Goal: Task Accomplishment & Management: Manage account settings

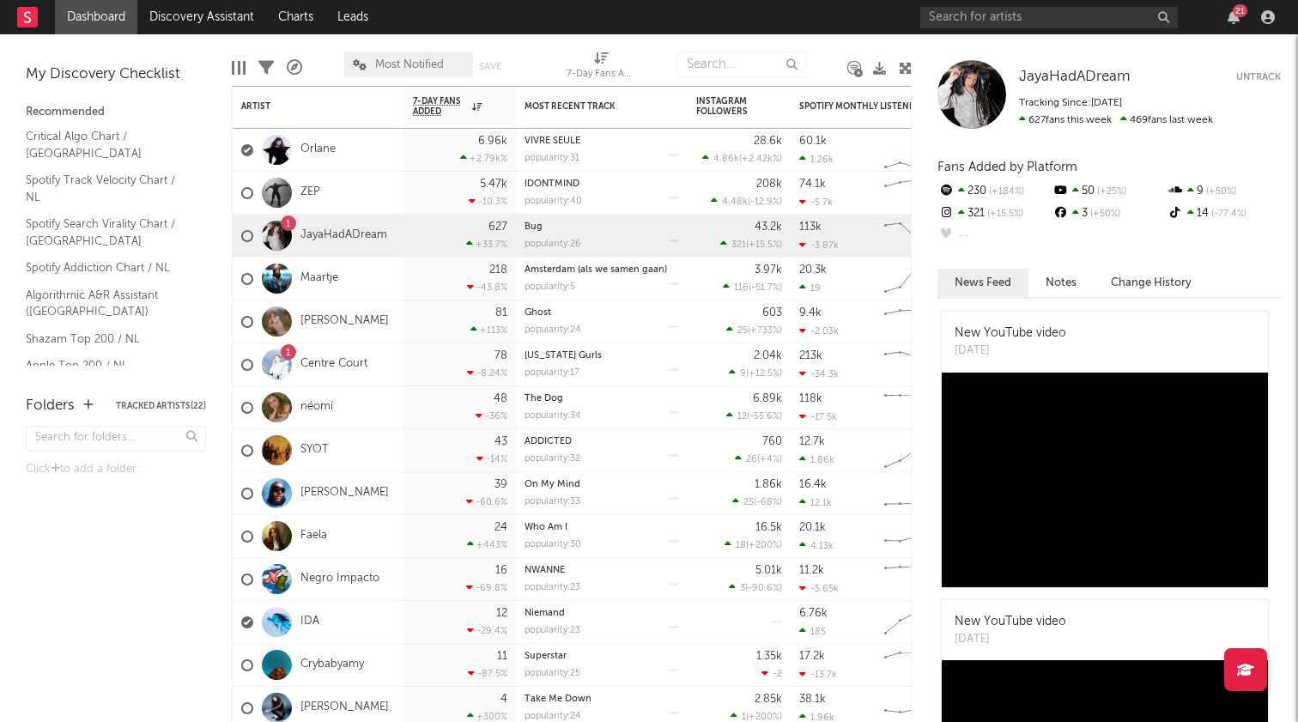
click at [68, 544] on div "Folders Tracked Artists ( 22 ) Click to add a folder." at bounding box center [116, 551] width 232 height 344
click at [86, 403] on icon "button" at bounding box center [87, 404] width 9 height 11
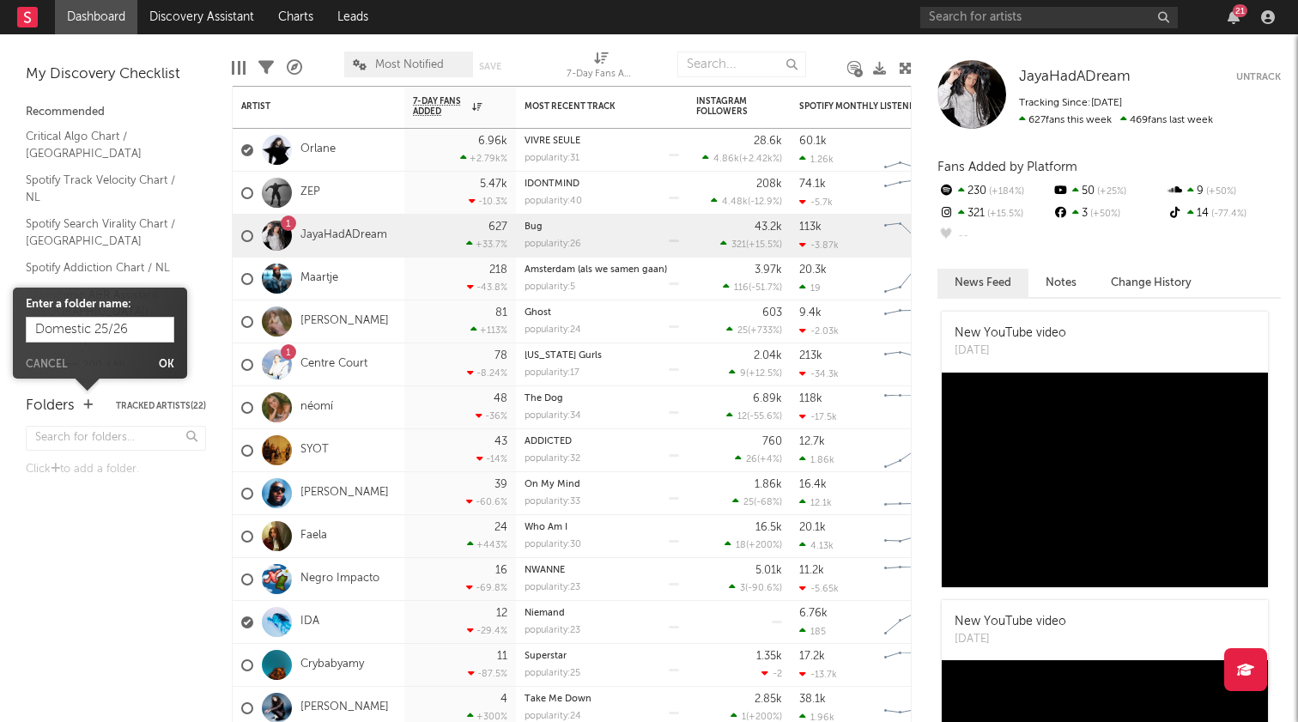
type input "Domestic 25/26"
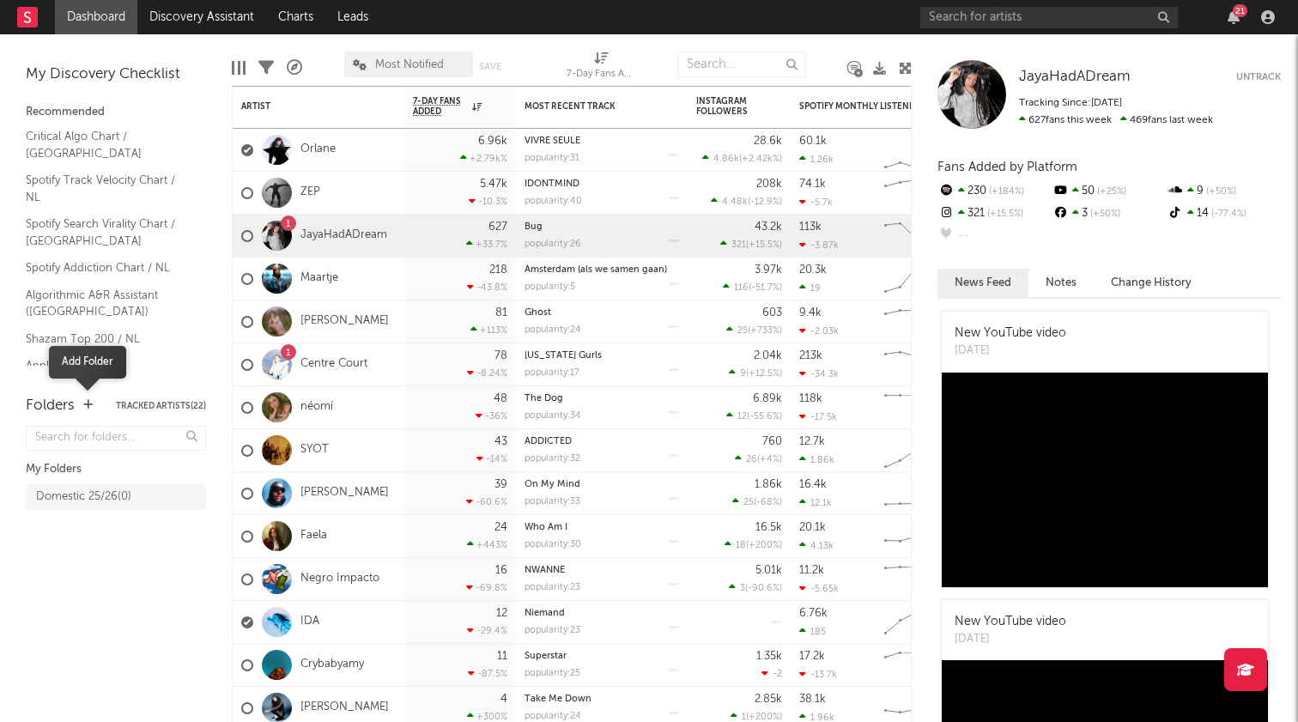
click at [86, 407] on icon "button" at bounding box center [87, 404] width 9 height 11
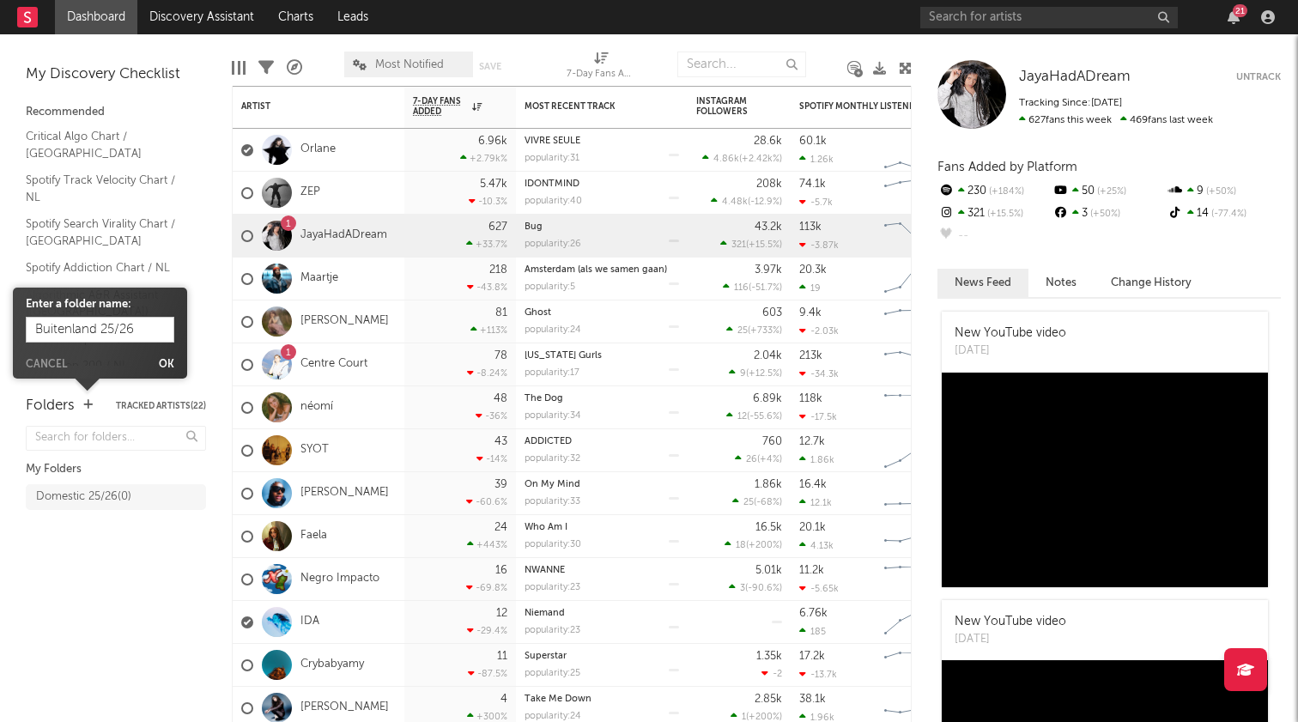
type input "Buitenland 25/26"
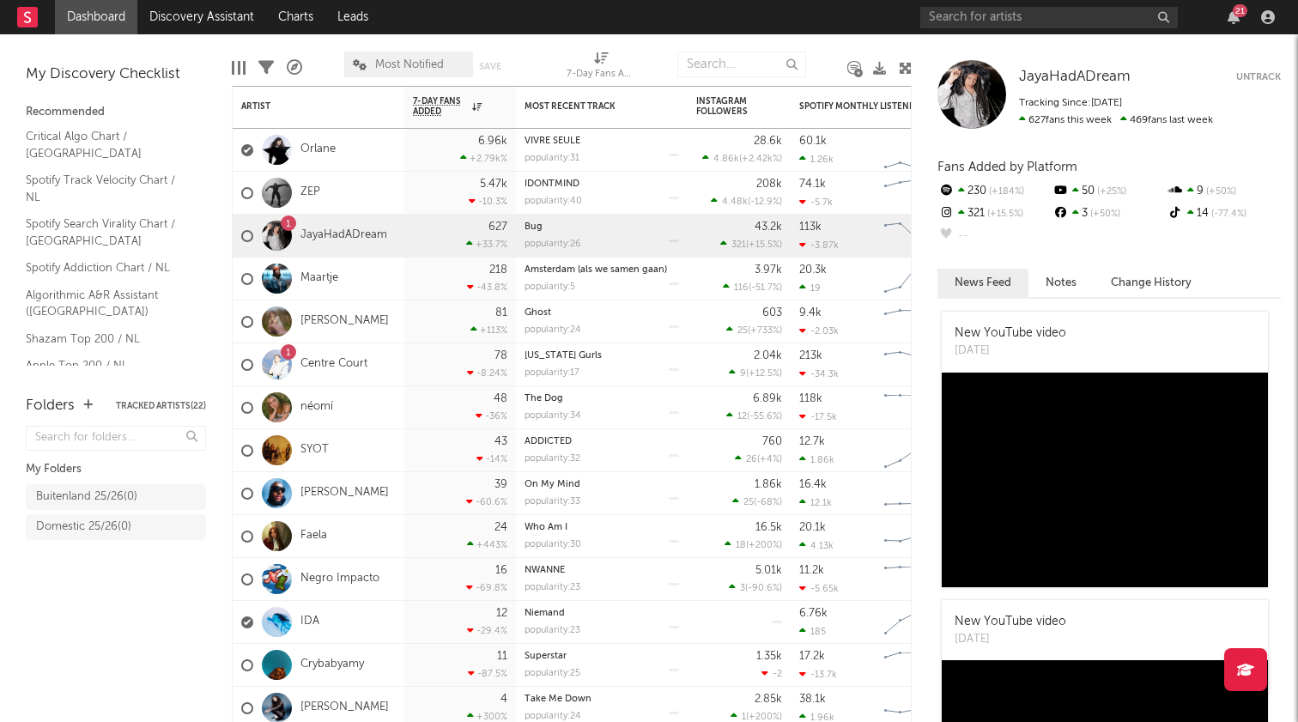
click at [159, 636] on div "Folders Tracked Artists ( 22 ) My Folders Buitenland 25/26 ( 0 ) Domestic 25/26…" at bounding box center [116, 551] width 232 height 344
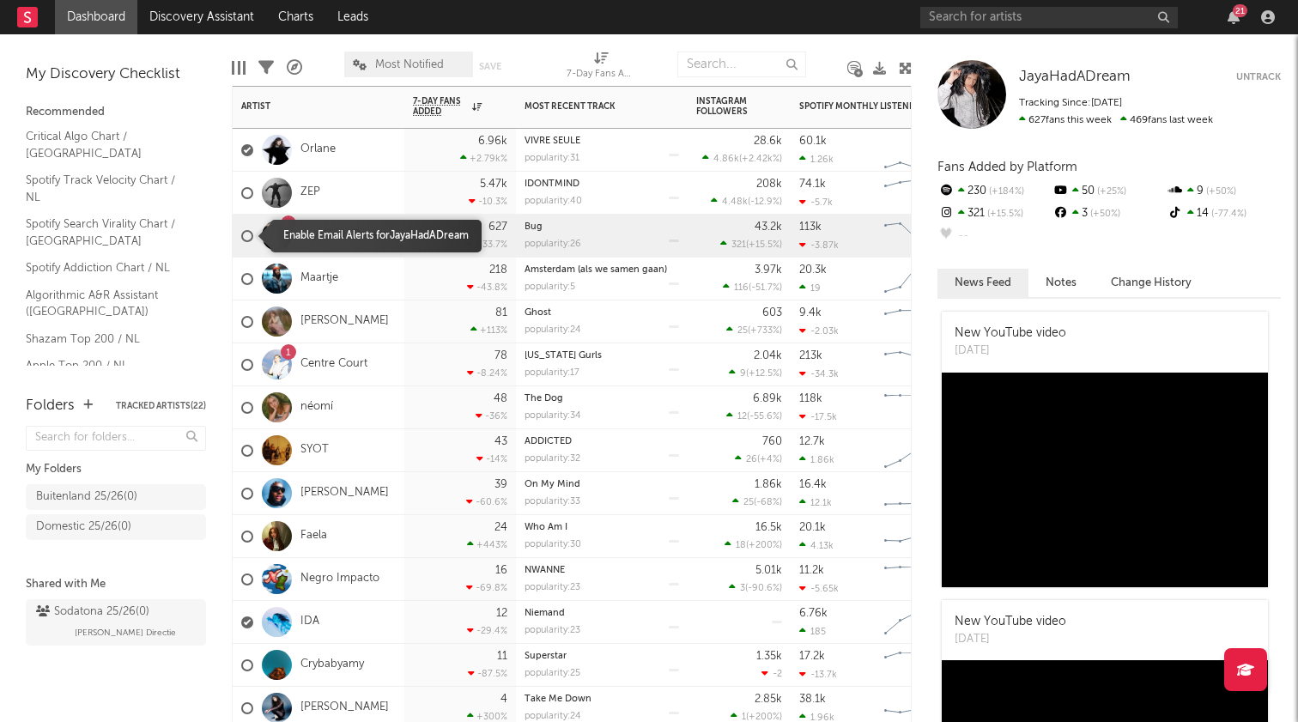
click at [248, 231] on div at bounding box center [247, 236] width 12 height 12
click at [241, 231] on input "checkbox" at bounding box center [241, 235] width 0 height 15
click at [251, 321] on div at bounding box center [247, 322] width 12 height 12
click at [241, 321] on input "checkbox" at bounding box center [241, 321] width 0 height 15
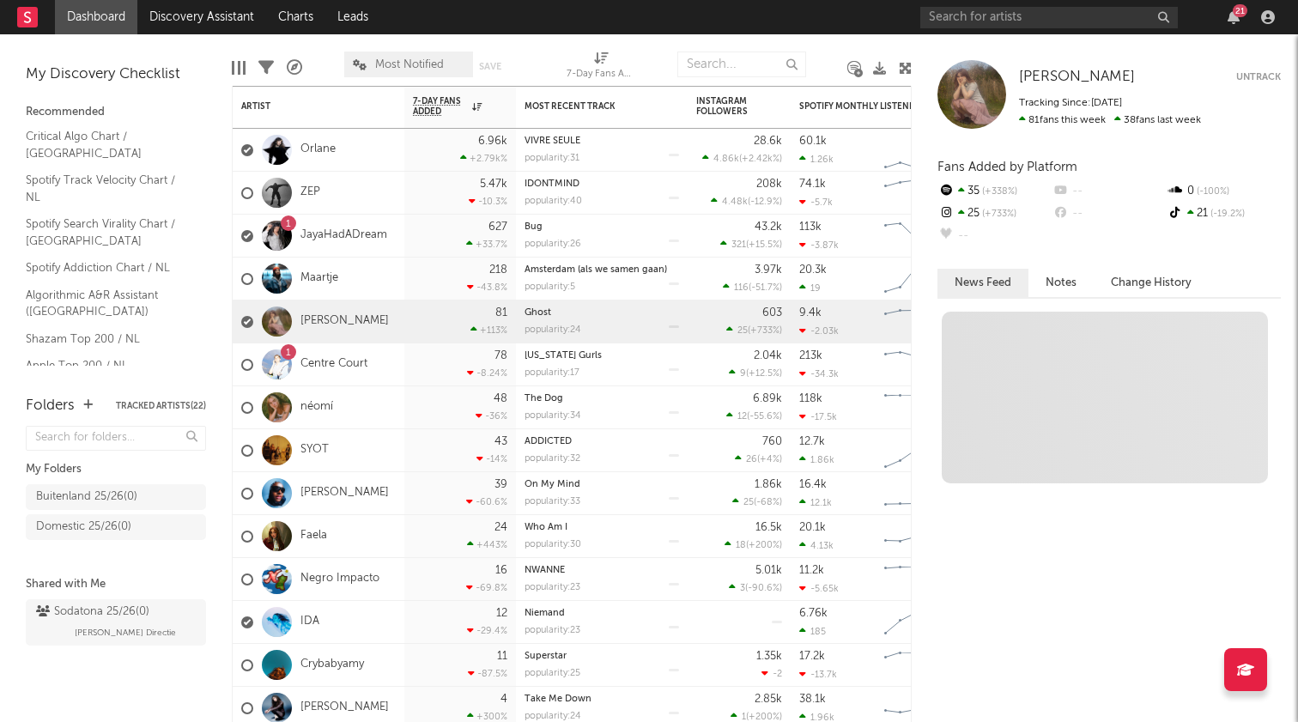
click at [295, 46] on div "A&R Pipeline" at bounding box center [294, 68] width 15 height 50
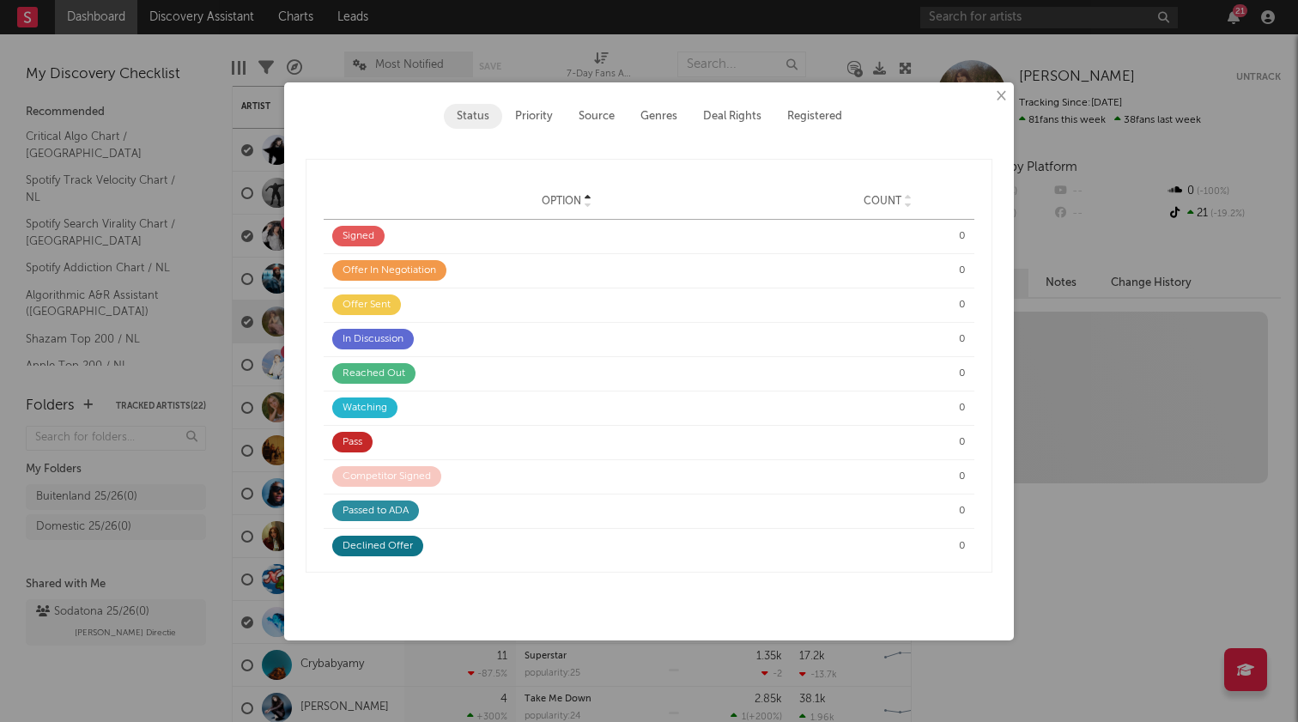
click at [1004, 97] on button "×" at bounding box center [1000, 96] width 19 height 19
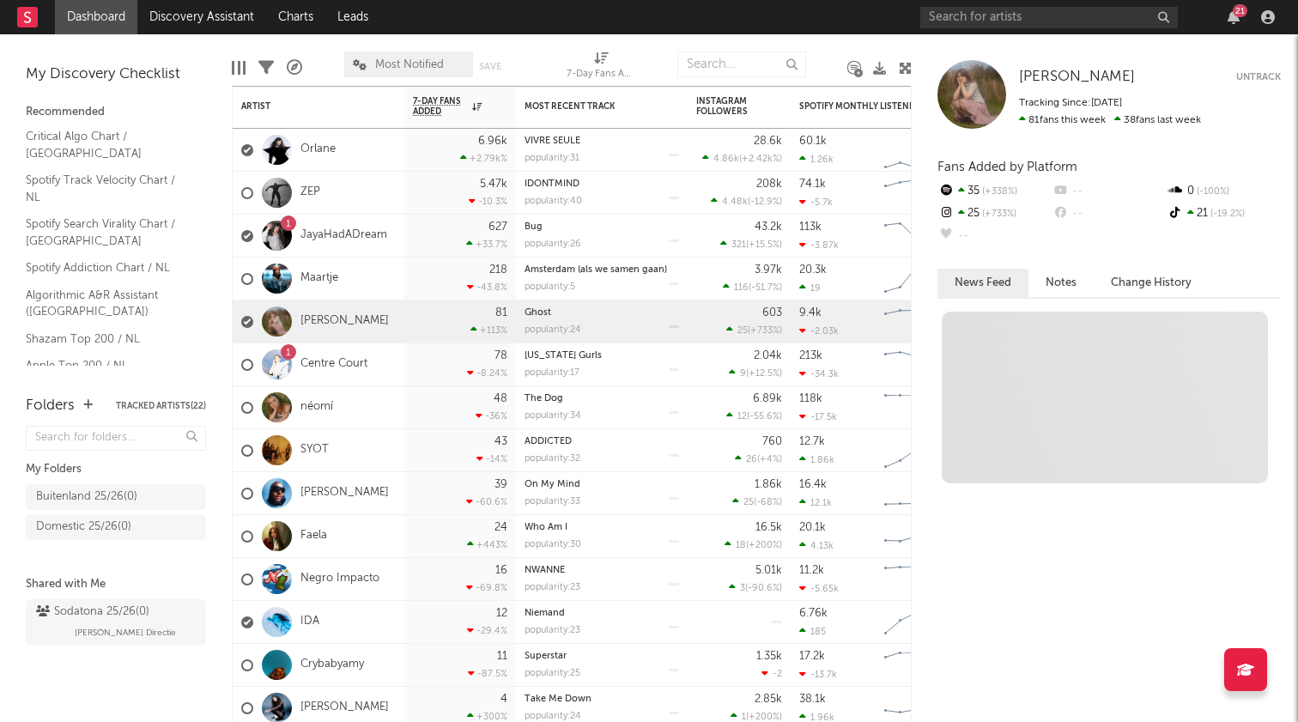
click at [195, 47] on div "My Discovery Checklist Recommended Critical Algo Chart / NL Spotify Track Veloc…" at bounding box center [116, 206] width 232 height 344
click at [248, 240] on div at bounding box center [247, 236] width 12 height 12
click at [241, 240] on input "checkbox" at bounding box center [241, 235] width 0 height 15
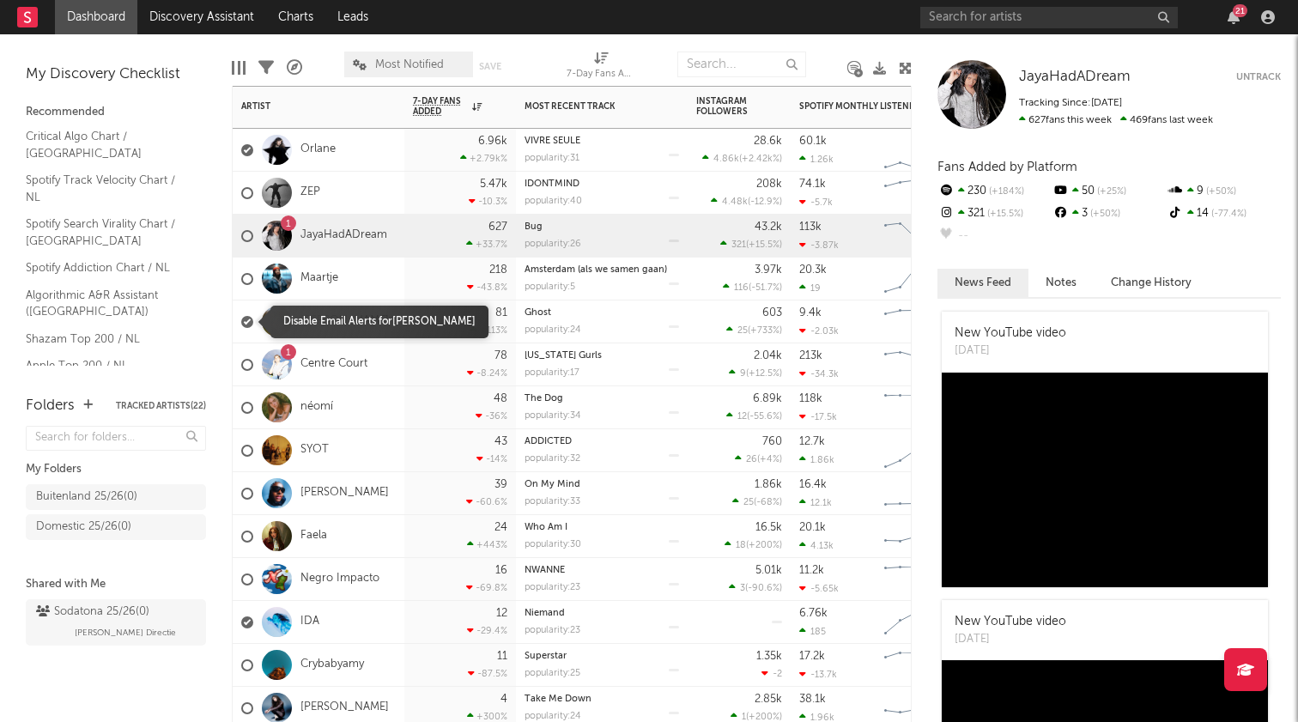
click at [246, 317] on div at bounding box center [247, 322] width 12 height 12
click at [241, 317] on input "checkbox" at bounding box center [241, 321] width 0 height 15
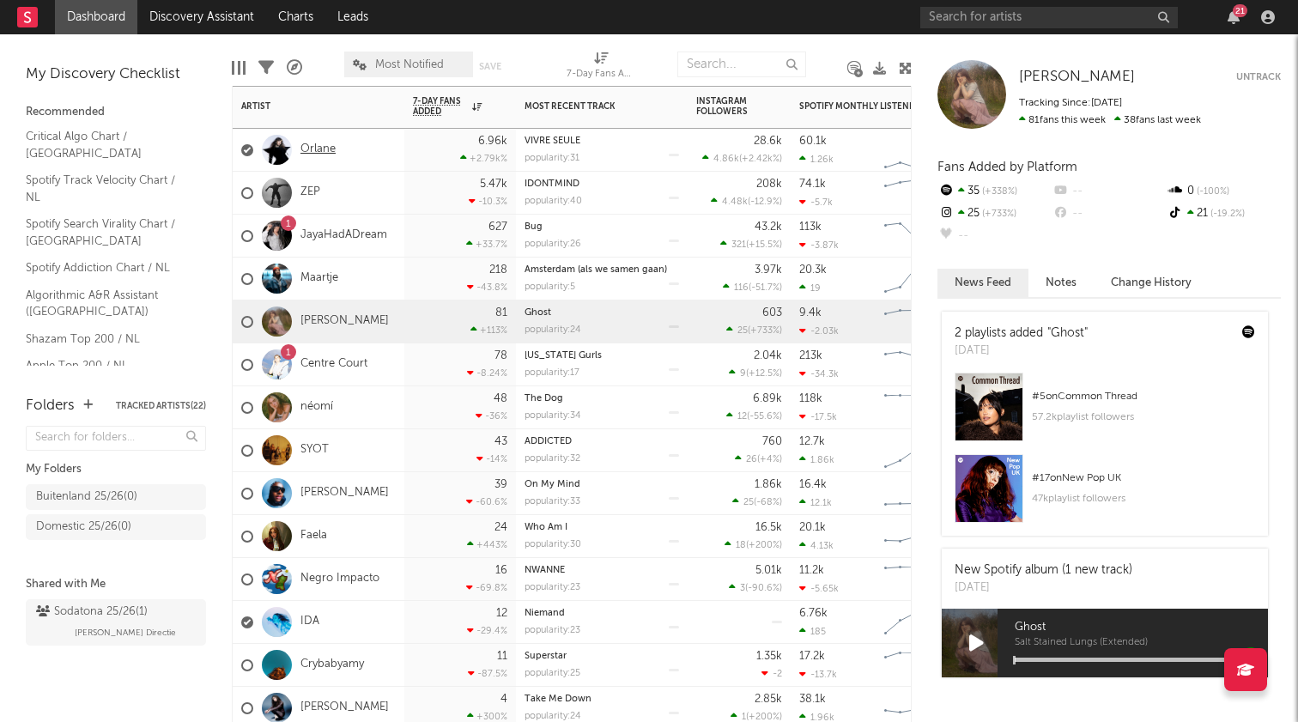
click at [325, 149] on link "Orlane" at bounding box center [318, 150] width 35 height 15
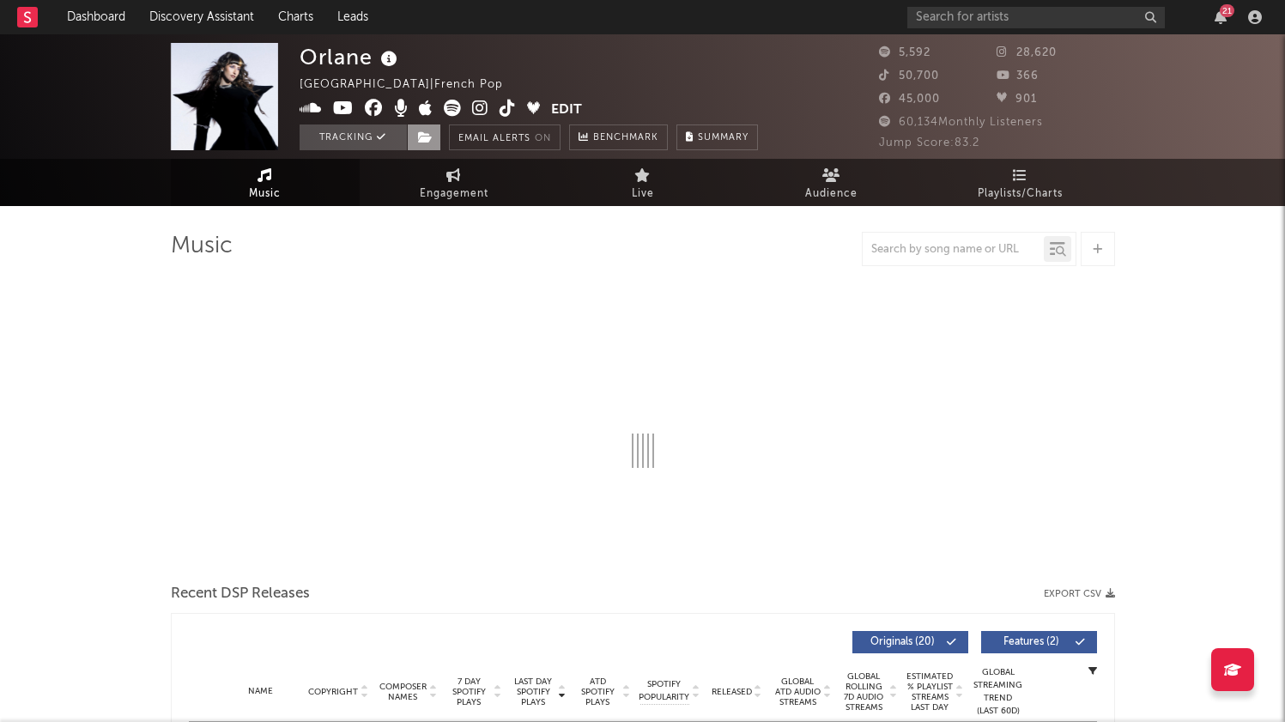
select select "1w"
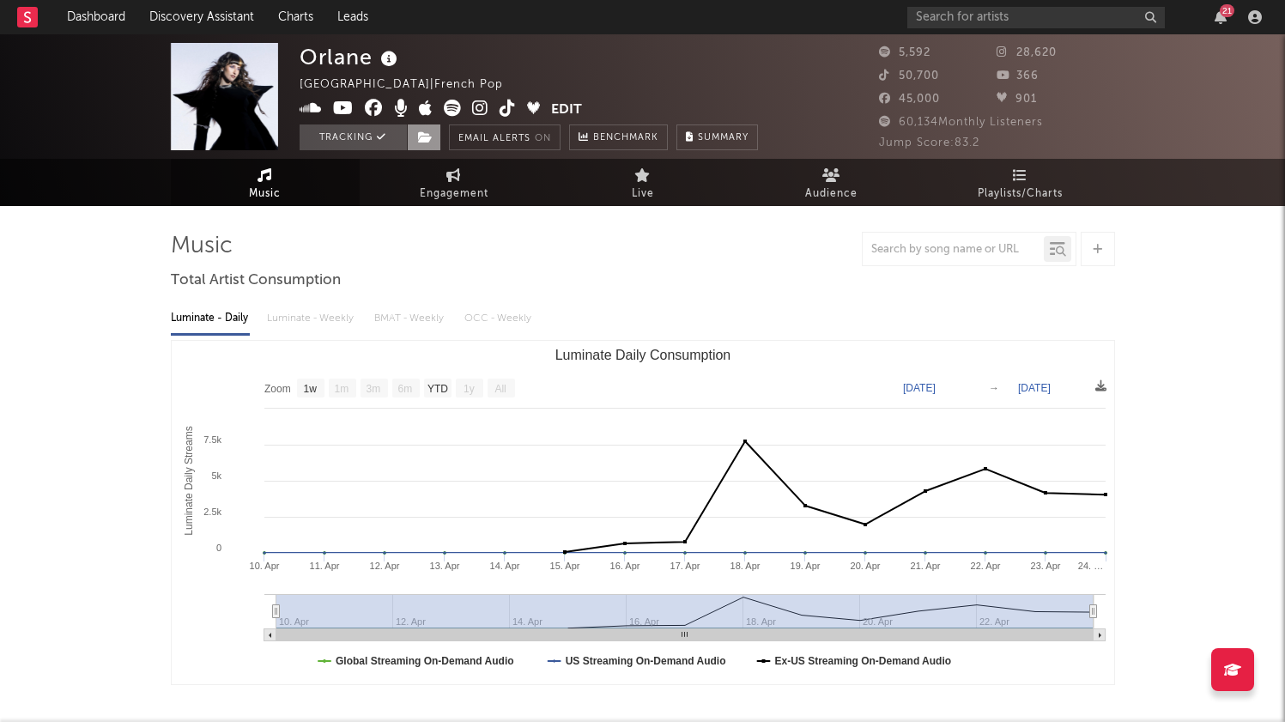
click at [426, 136] on icon at bounding box center [425, 137] width 15 height 12
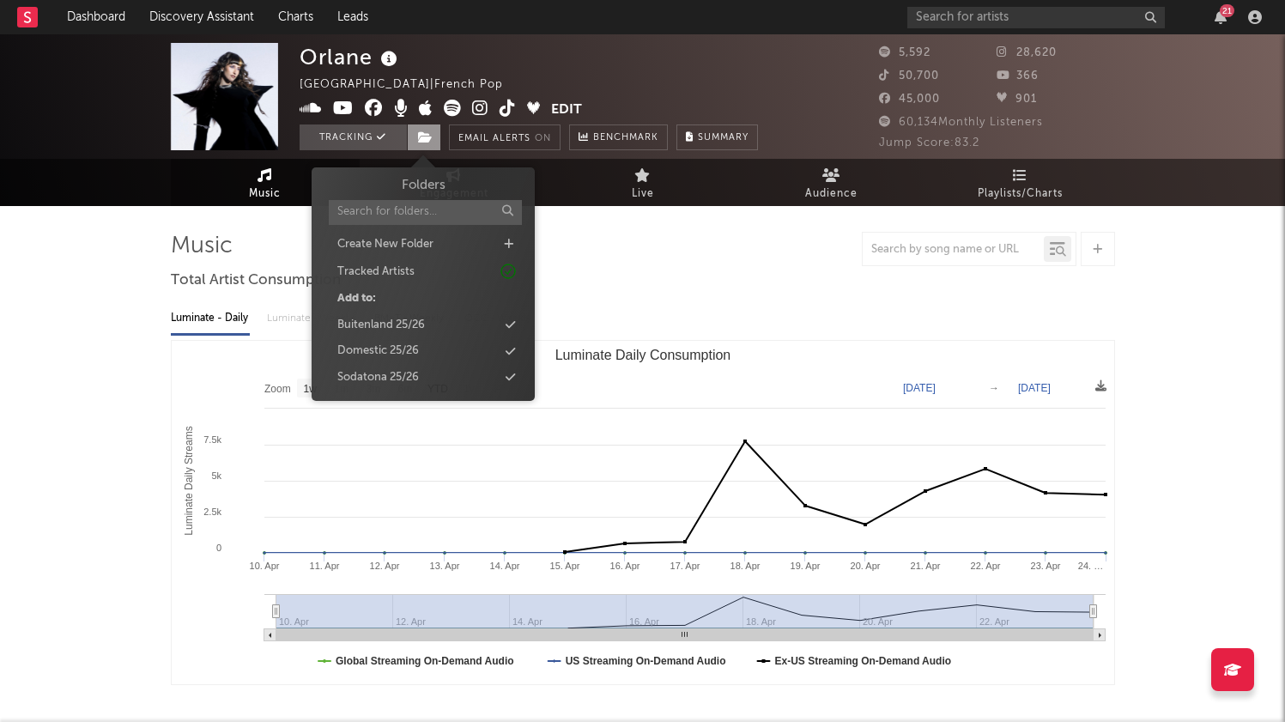
click at [426, 136] on icon at bounding box center [425, 137] width 15 height 12
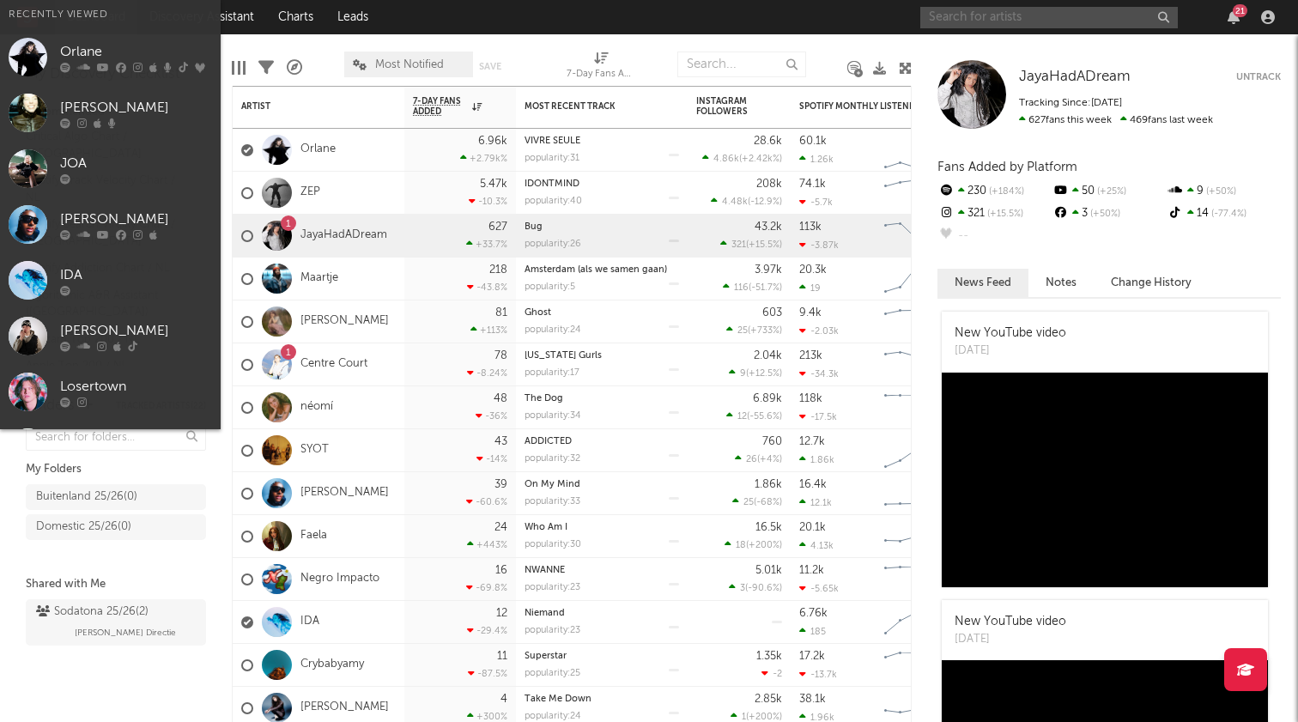
click at [1019, 14] on input "text" at bounding box center [1049, 17] width 258 height 21
paste input "https://open.spotify.com/artist/3fBellqlNNu3nZdBxgQduS?si=b3btSeg0RTaI0Nhgg-IQ7g"
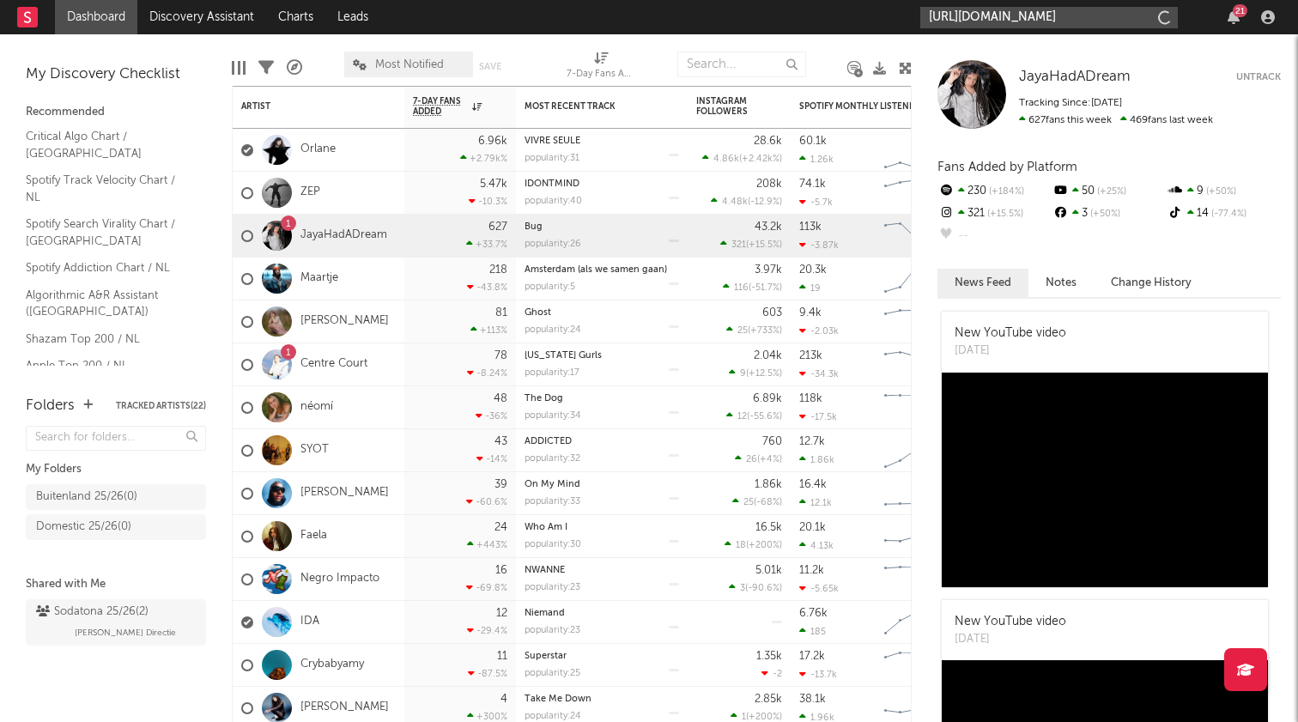
type input "https://open.spotify.com/artist/3fBellqlNNu3nZdBxgQduS?si=b3btSeg0RTaI0Nhgg-IQ7g"
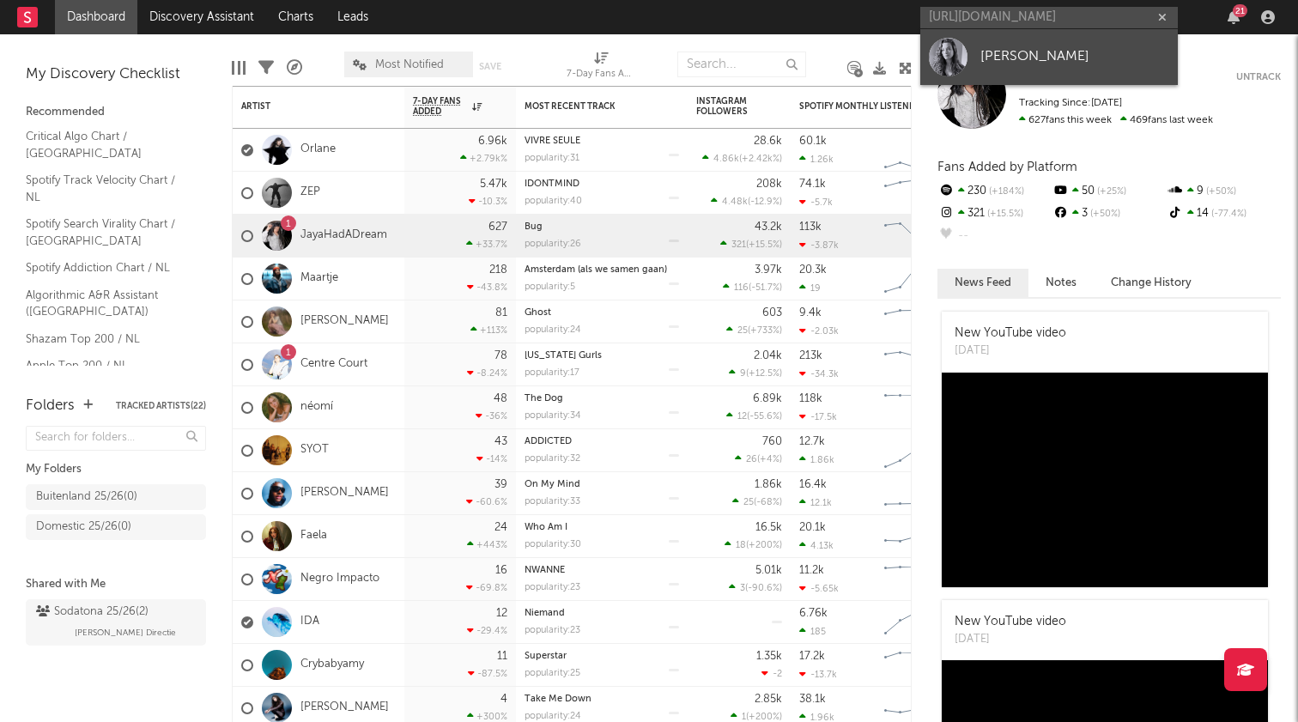
click at [1018, 67] on div "Janna" at bounding box center [1075, 56] width 189 height 21
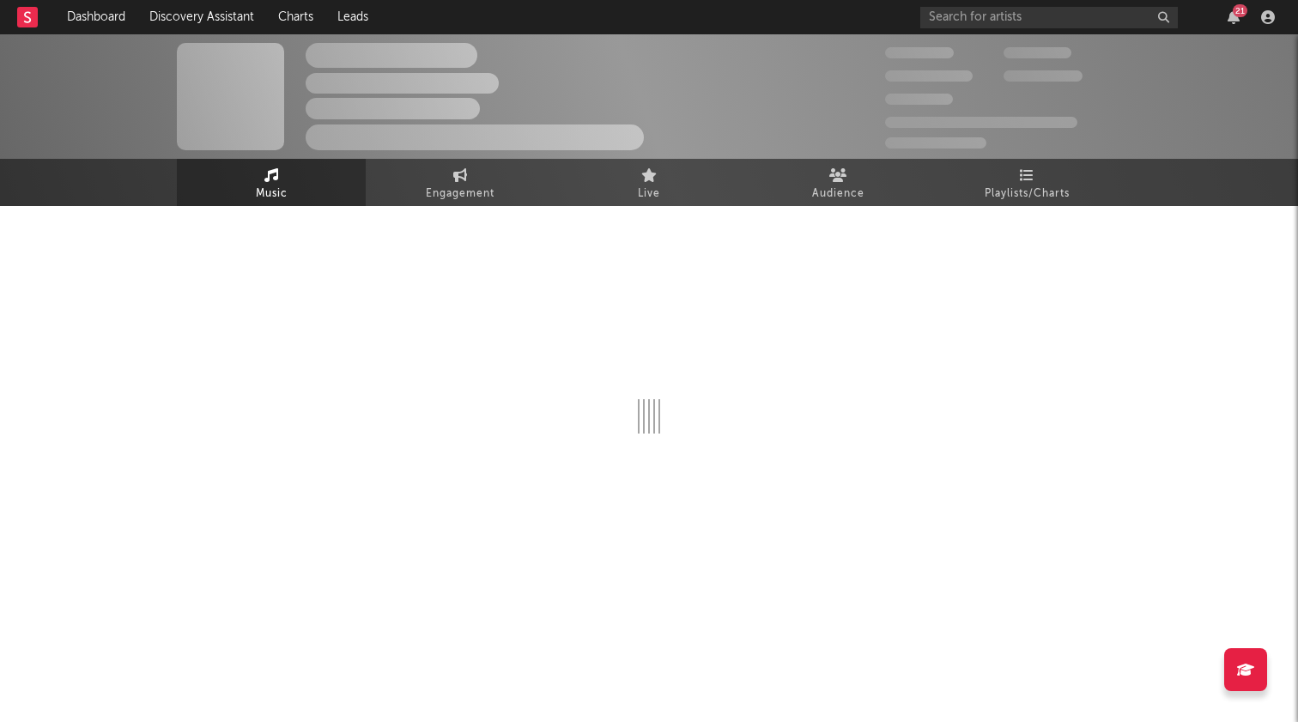
select select "1w"
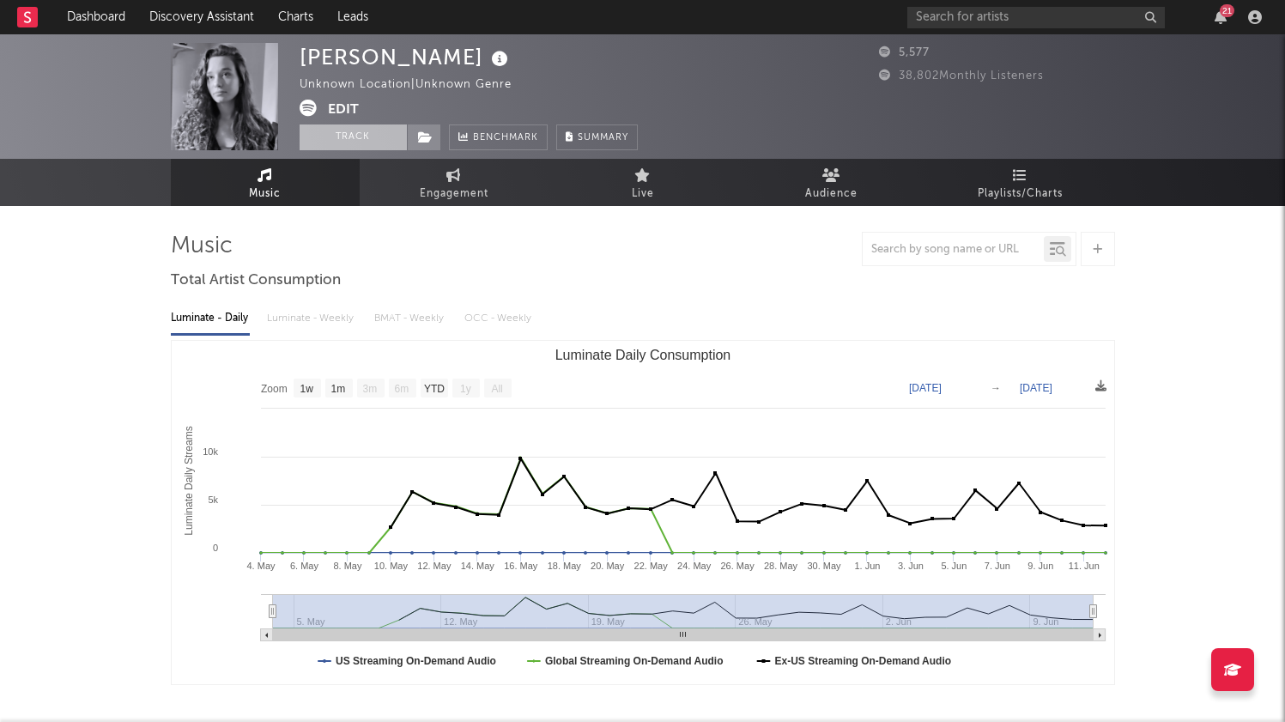
click at [355, 138] on button "Track" at bounding box center [353, 138] width 107 height 26
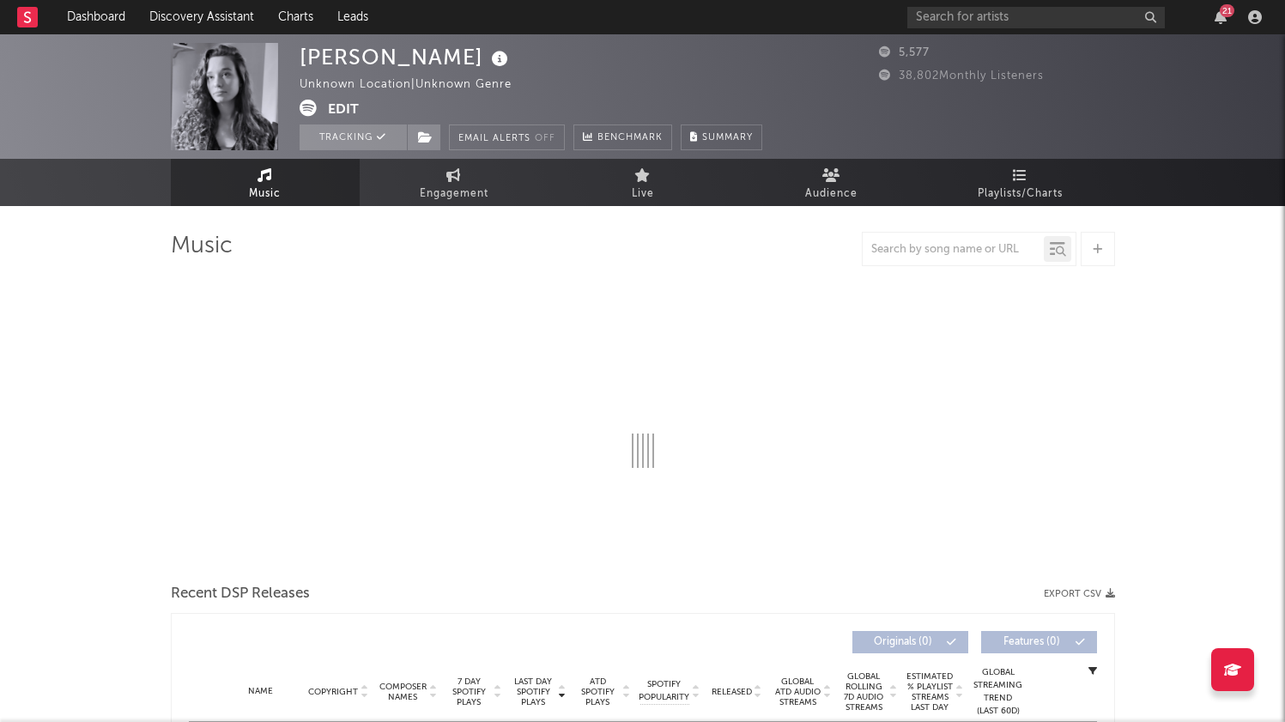
select select "1w"
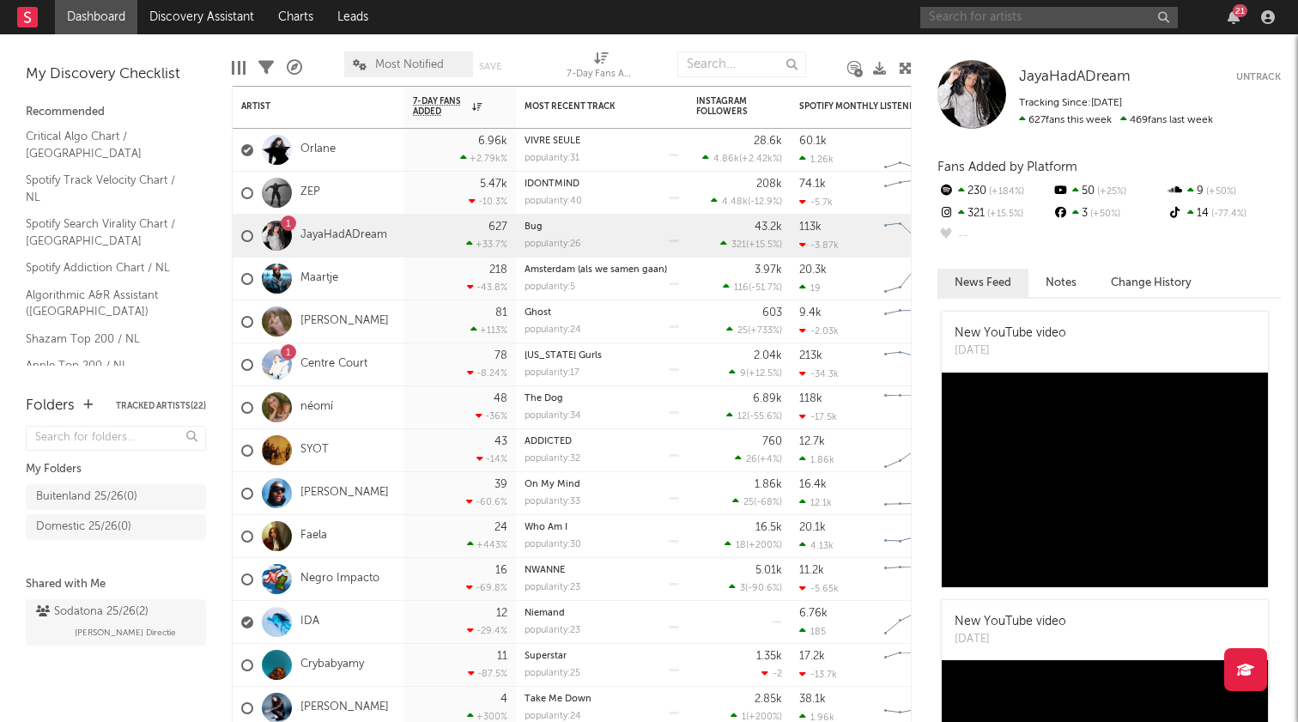
click at [953, 15] on input "text" at bounding box center [1049, 17] width 258 height 21
type input "tom graus"
click at [1160, 18] on icon "button" at bounding box center [1162, 17] width 9 height 11
click at [1170, 39] on div "JayaHadADream JayaHadADream Untrack Tracking Since: September 16, 2025 627 fans…" at bounding box center [1105, 378] width 386 height 688
click at [94, 618] on div "Sodatona 25/26 ( 4 )" at bounding box center [92, 612] width 113 height 21
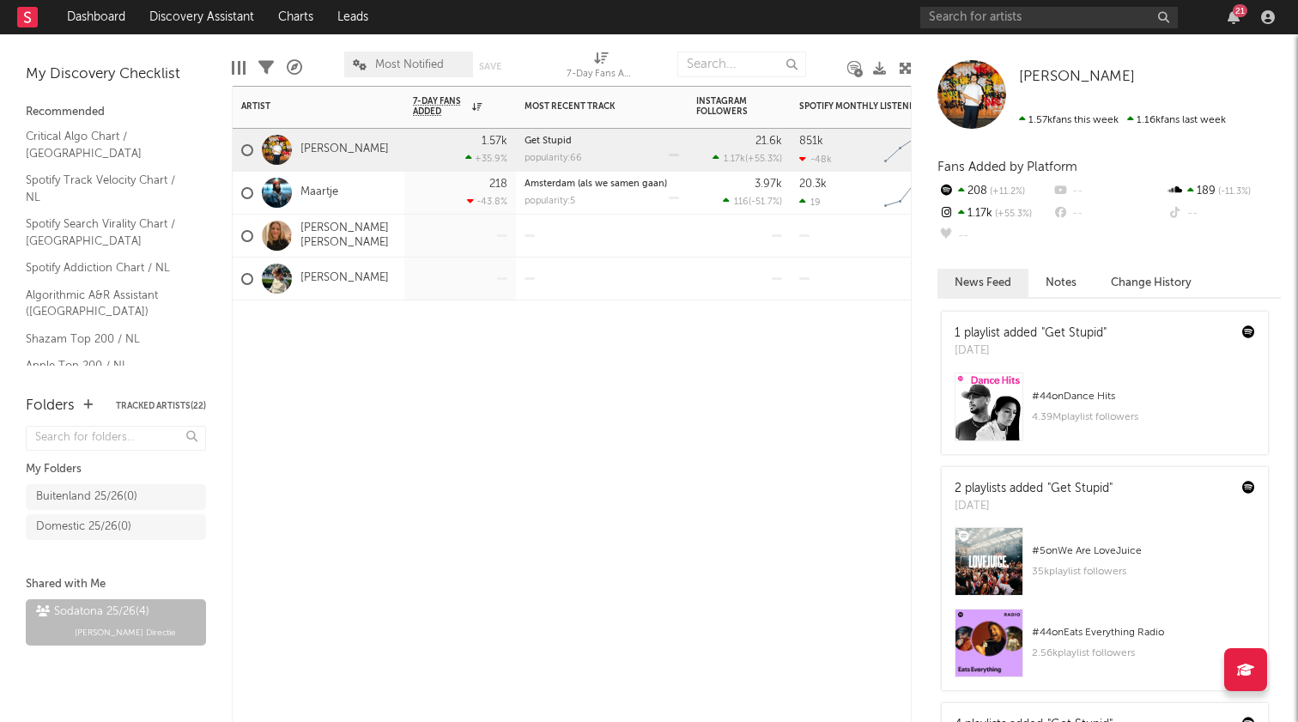
click at [519, 471] on div "Artist Notifications 7-Day Fans Added WoW % Change Most Recent Track Popularity…" at bounding box center [572, 404] width 680 height 636
click at [590, 441] on div "Artist Notifications 7-Day Fans Added WoW % Change Most Recent Track Popularity…" at bounding box center [572, 404] width 680 height 636
click at [98, 19] on link "Dashboard" at bounding box center [96, 17] width 82 height 34
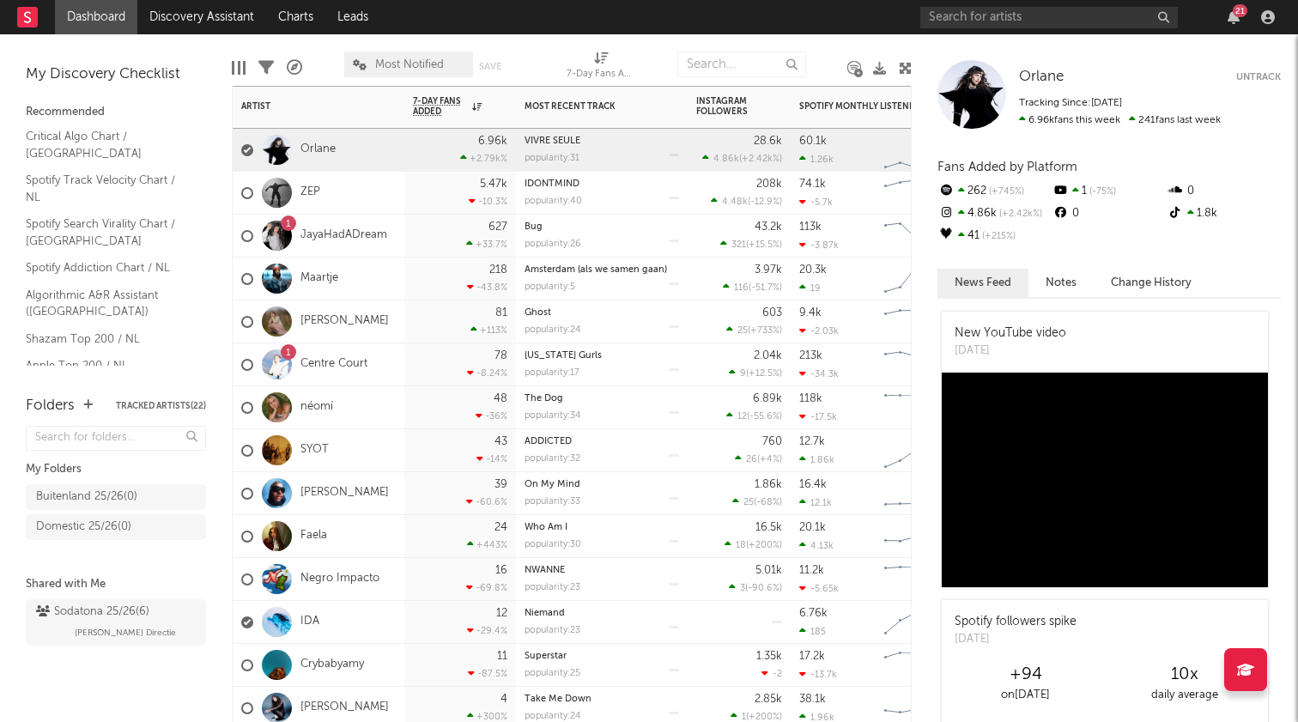
click at [413, 239] on div "627 +33.7 %" at bounding box center [460, 236] width 94 height 42
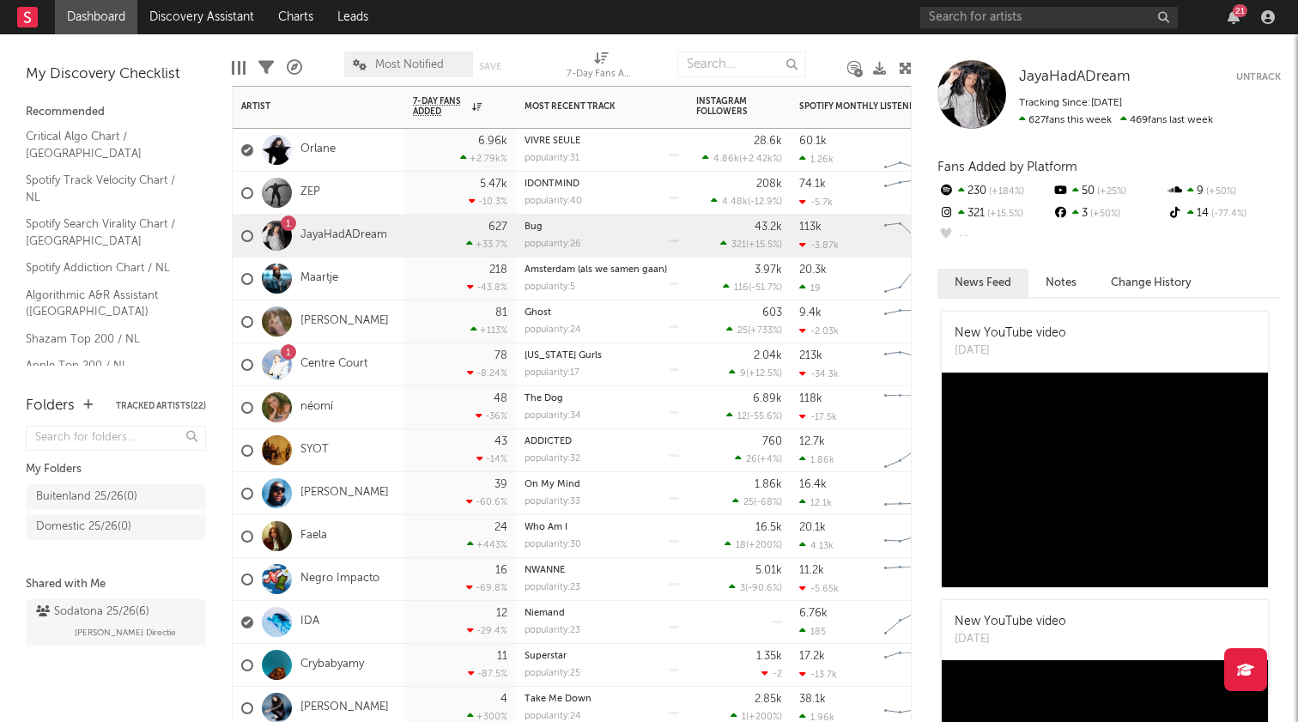
click at [417, 156] on div "6.96k +2.79k %" at bounding box center [460, 150] width 94 height 42
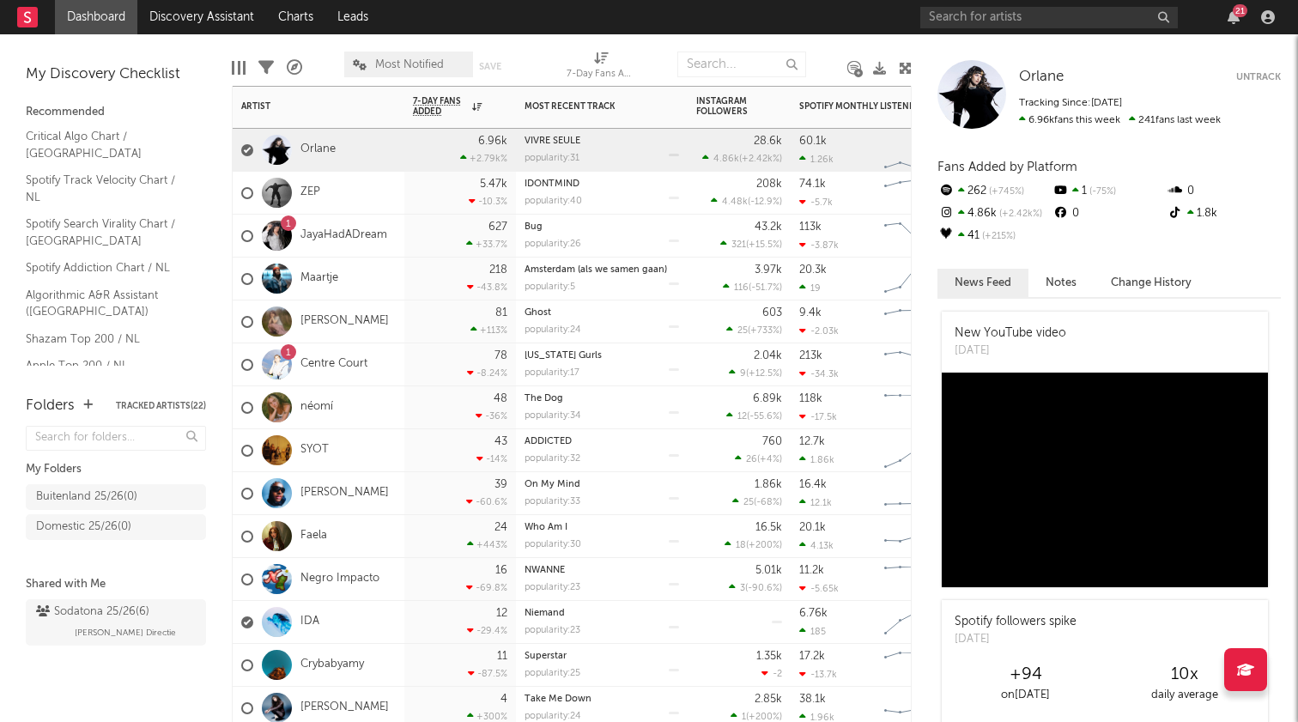
click at [367, 154] on div "Orlane" at bounding box center [319, 150] width 172 height 43
click at [387, 148] on div "Orlane" at bounding box center [319, 150] width 172 height 43
click at [321, 149] on link "Orlane" at bounding box center [318, 150] width 35 height 15
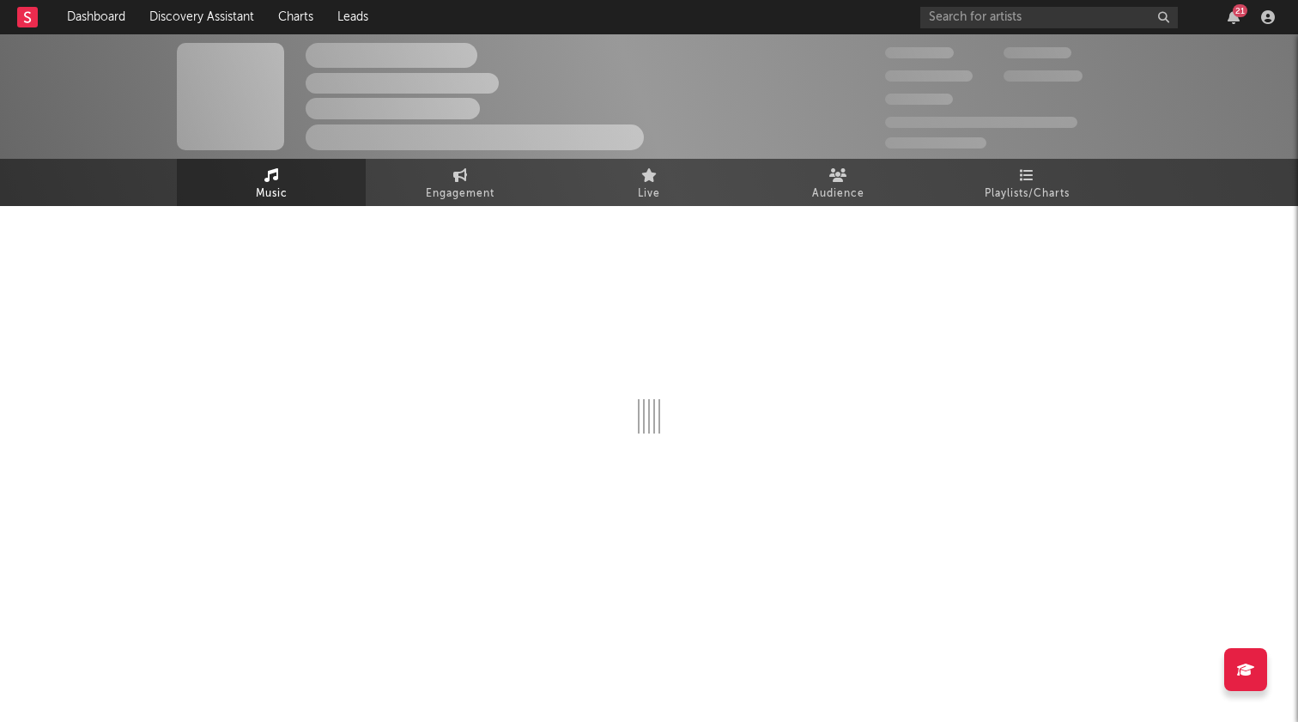
select select "1w"
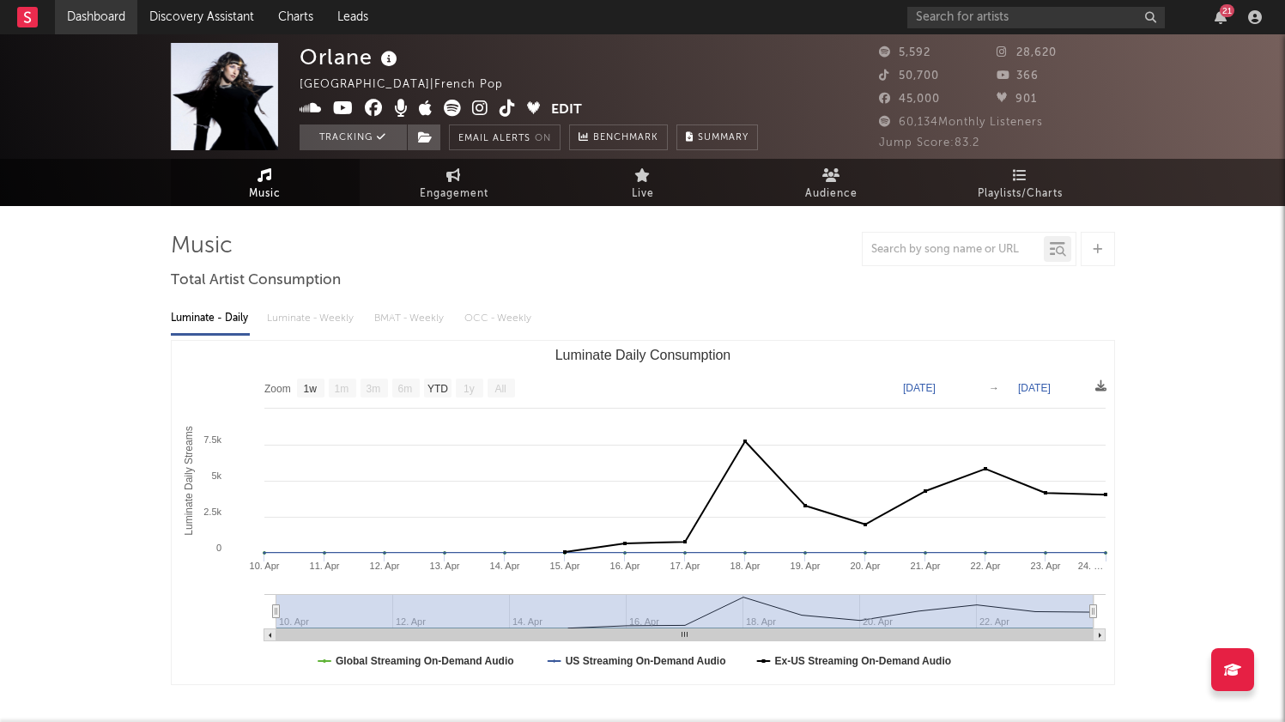
click at [98, 23] on link "Dashboard" at bounding box center [96, 17] width 82 height 34
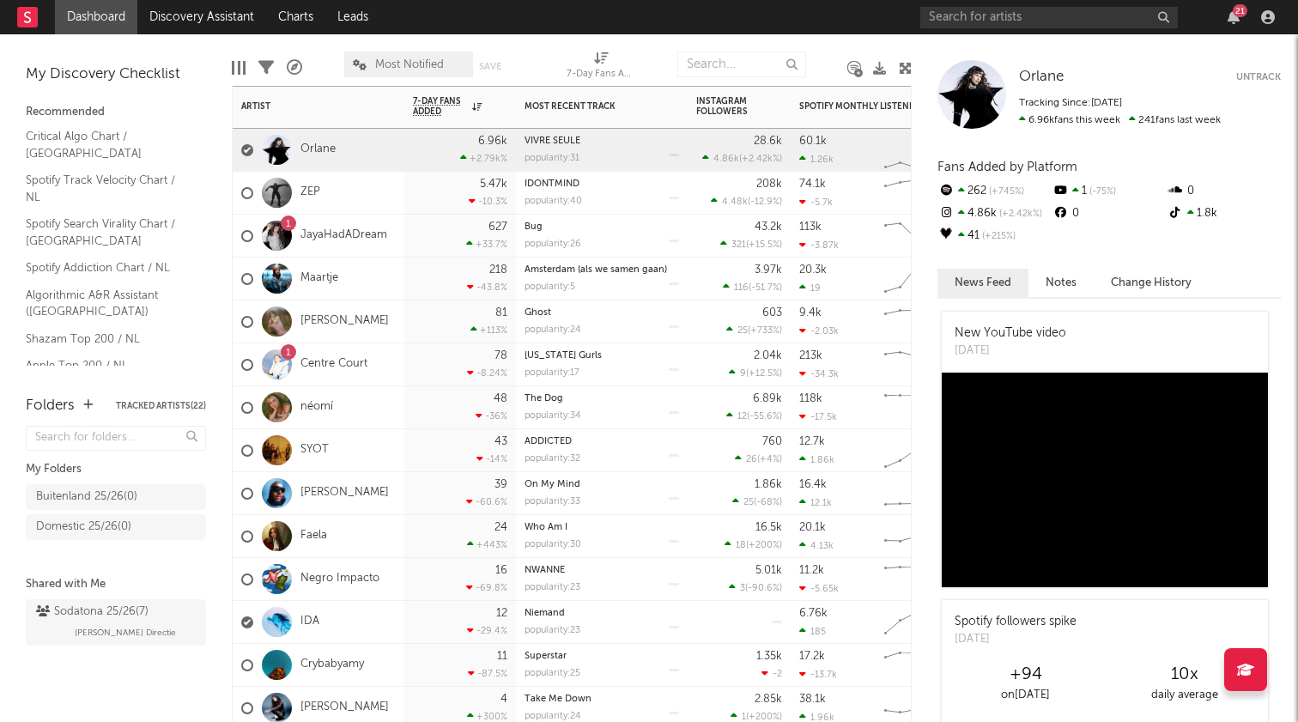
click at [397, 252] on div "1 JayaHadADream" at bounding box center [319, 236] width 172 height 43
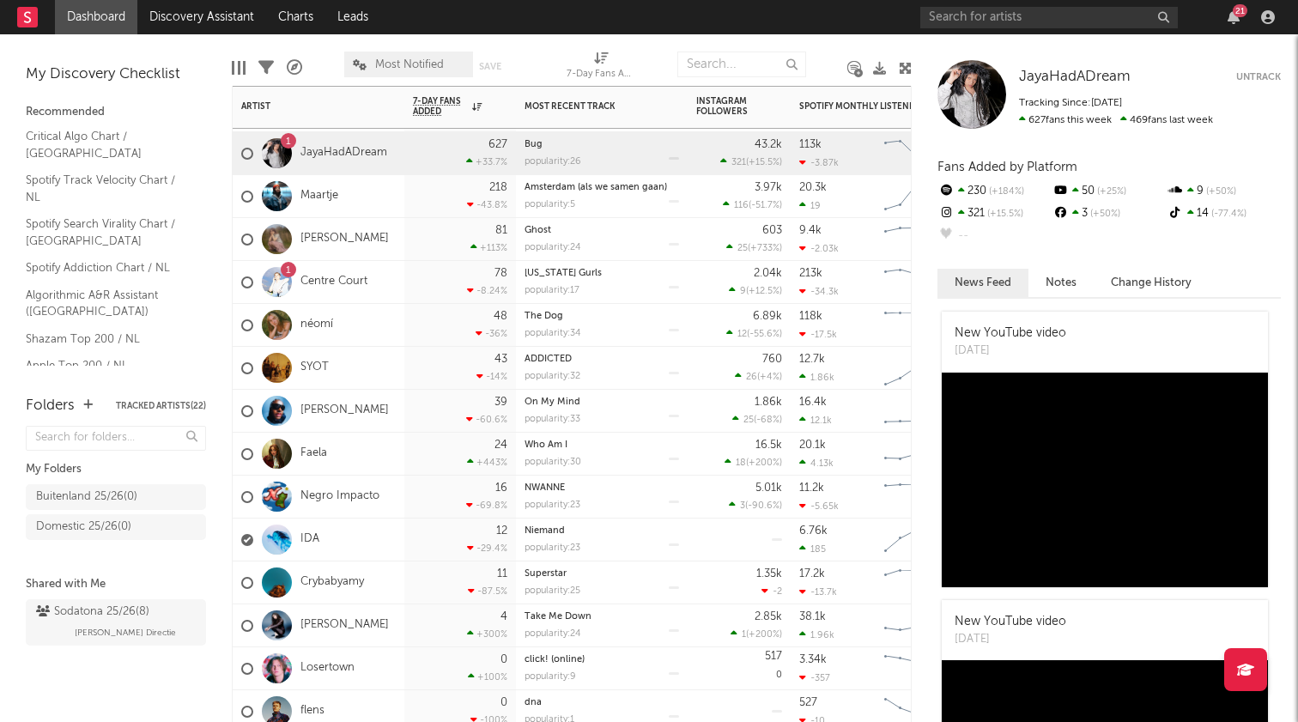
click at [337, 533] on div "IDA" at bounding box center [319, 540] width 172 height 43
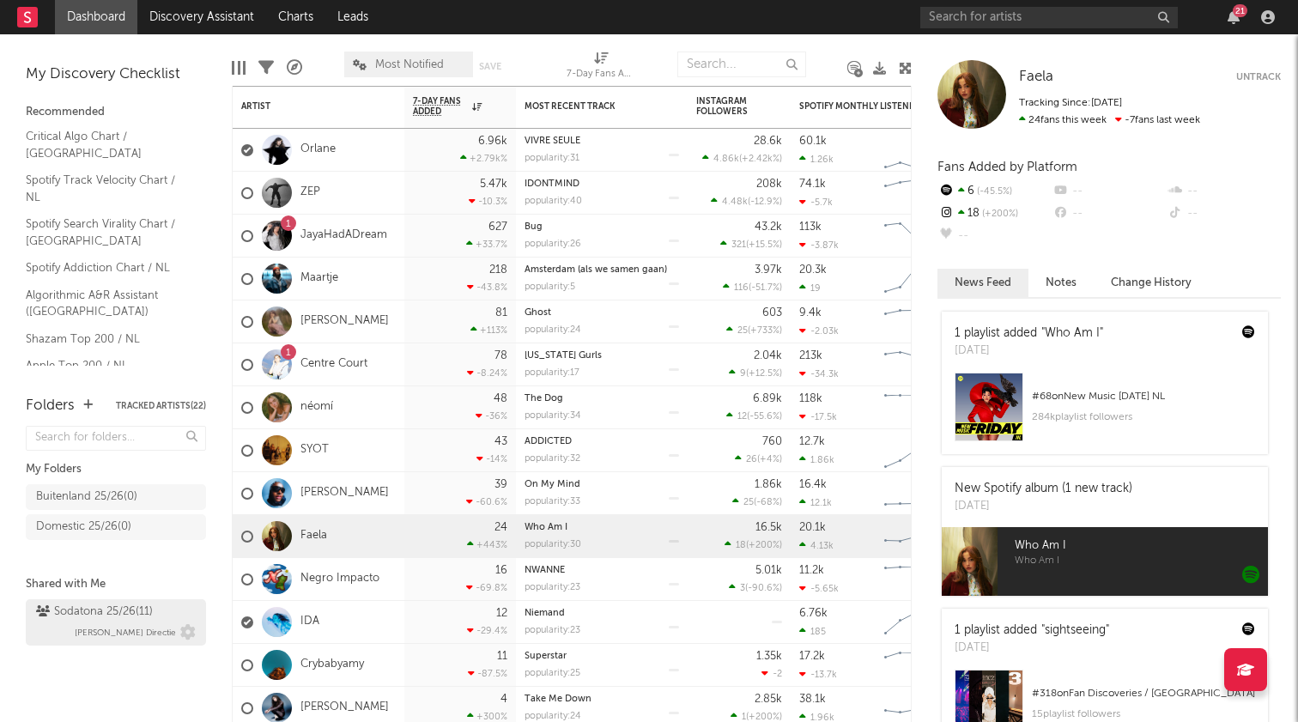
click at [88, 608] on div "Sodatona 25/26 ( 11 )" at bounding box center [94, 612] width 117 height 21
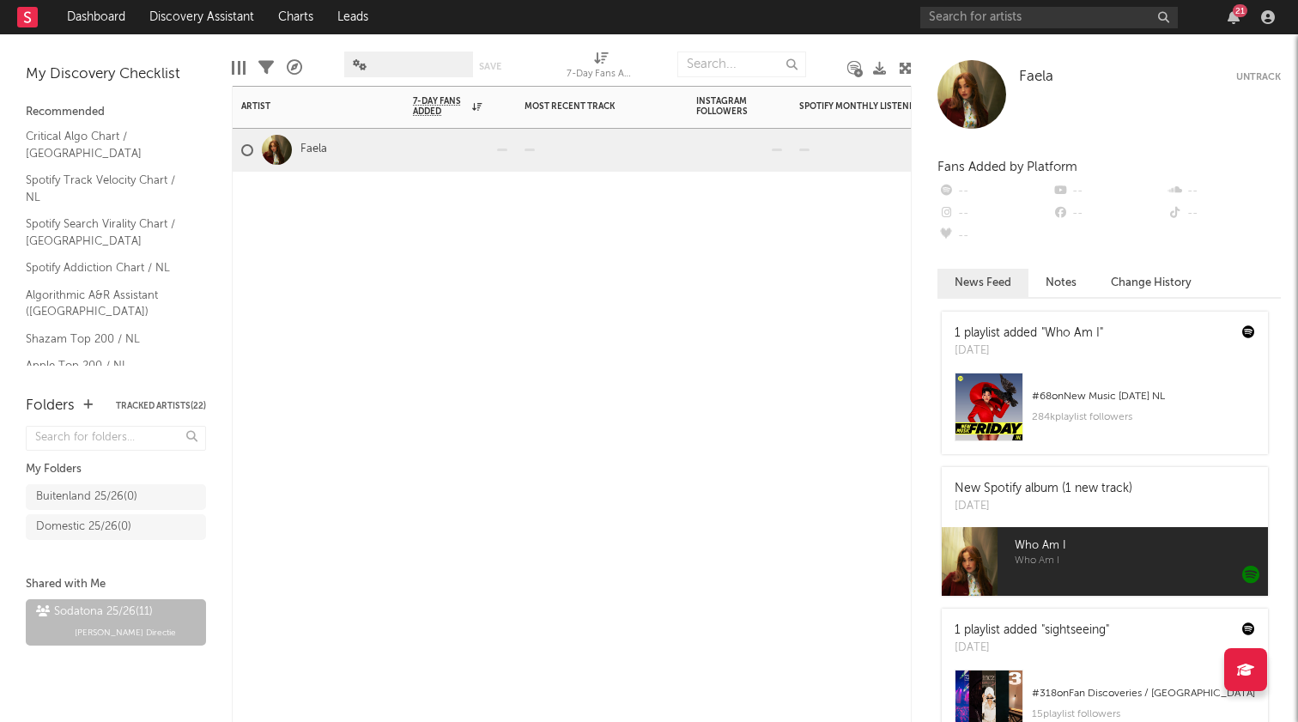
click at [368, 439] on div "Artist Notifications 7-Day Fans Added WoW % Change Most Recent Track Popularity…" at bounding box center [572, 404] width 680 height 636
click at [323, 466] on div "Artist Notifications 7-Day Fans Added WoW % Change Most Recent Track Popularity…" at bounding box center [572, 404] width 680 height 636
click at [414, 387] on div "Artist Notifications 7-Day Fans Added WoW % Change Most Recent Track Popularity…" at bounding box center [572, 404] width 680 height 636
click at [643, 409] on div "Artist Notifications 7-Day Fans Added WoW % Change Most Recent Track Popularity…" at bounding box center [572, 404] width 680 height 636
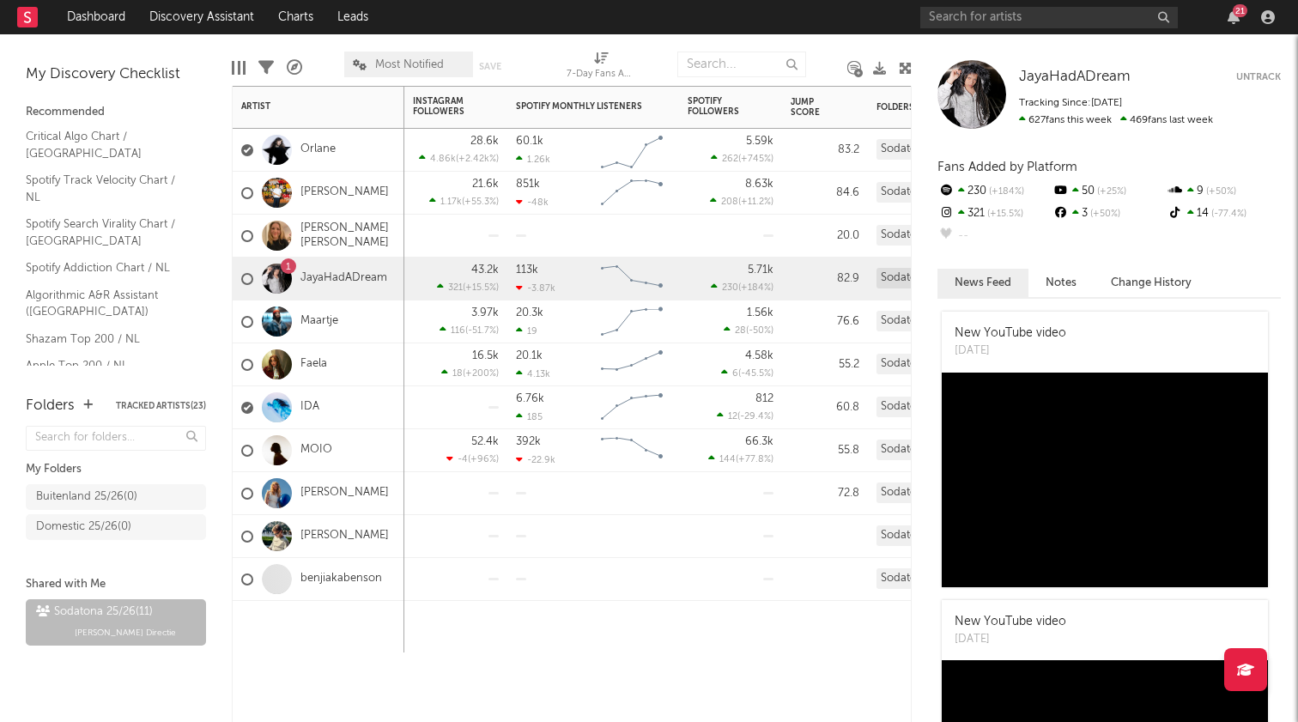
click at [624, 653] on div "7-Day Fans Added WoW % Change Most Recent Track Popularity Released Instagram F…" at bounding box center [572, 404] width 680 height 636
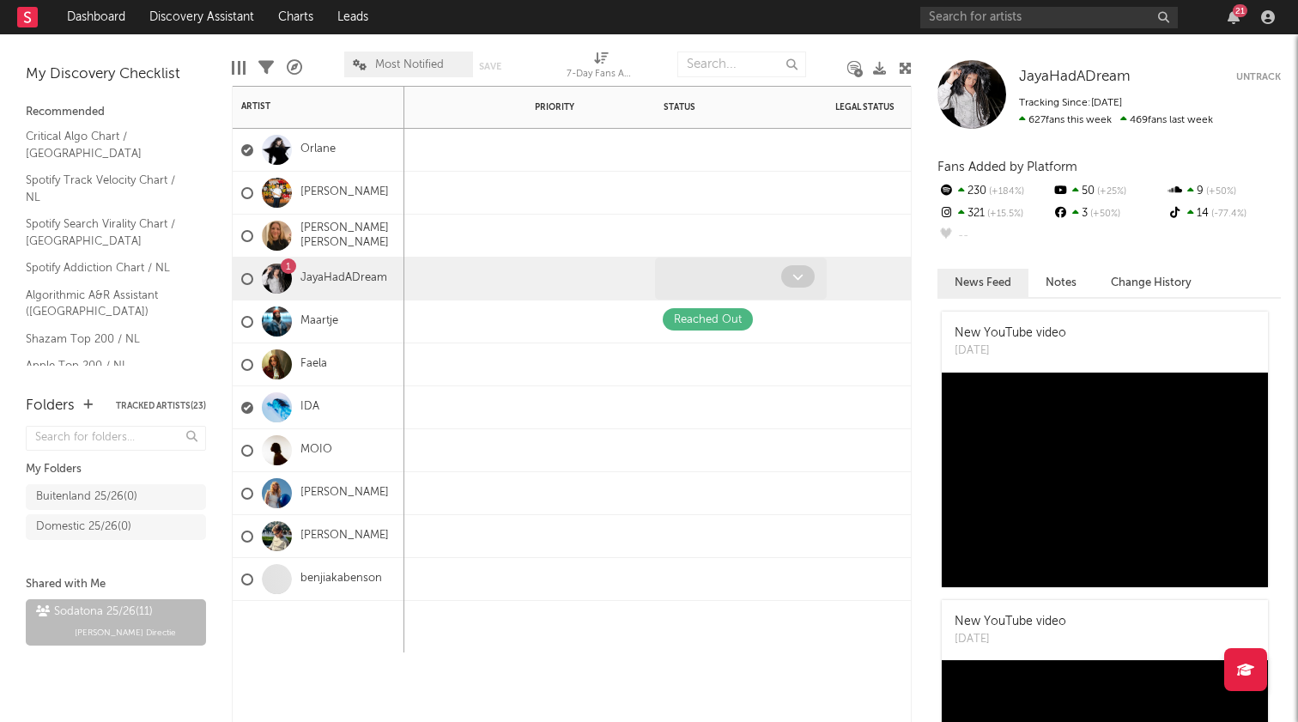
click at [801, 276] on icon at bounding box center [798, 276] width 11 height 11
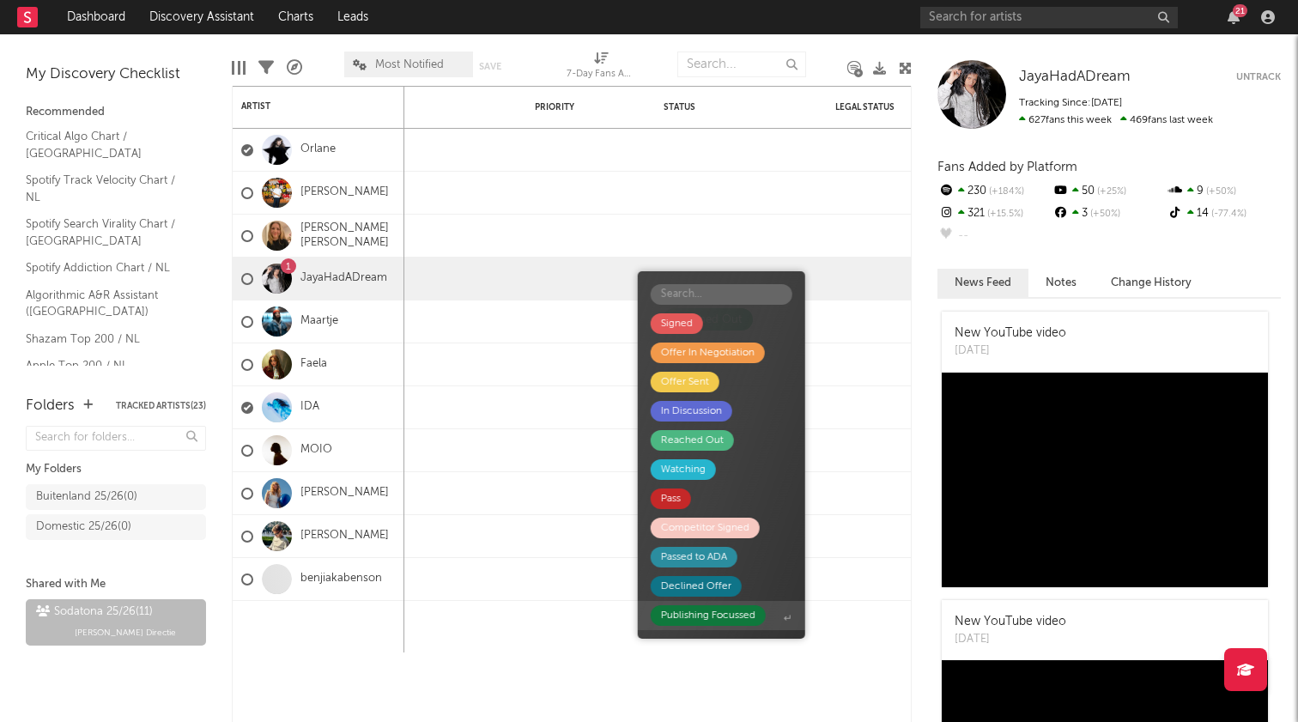
click at [708, 614] on div "Publishing Focussed" at bounding box center [708, 615] width 94 height 21
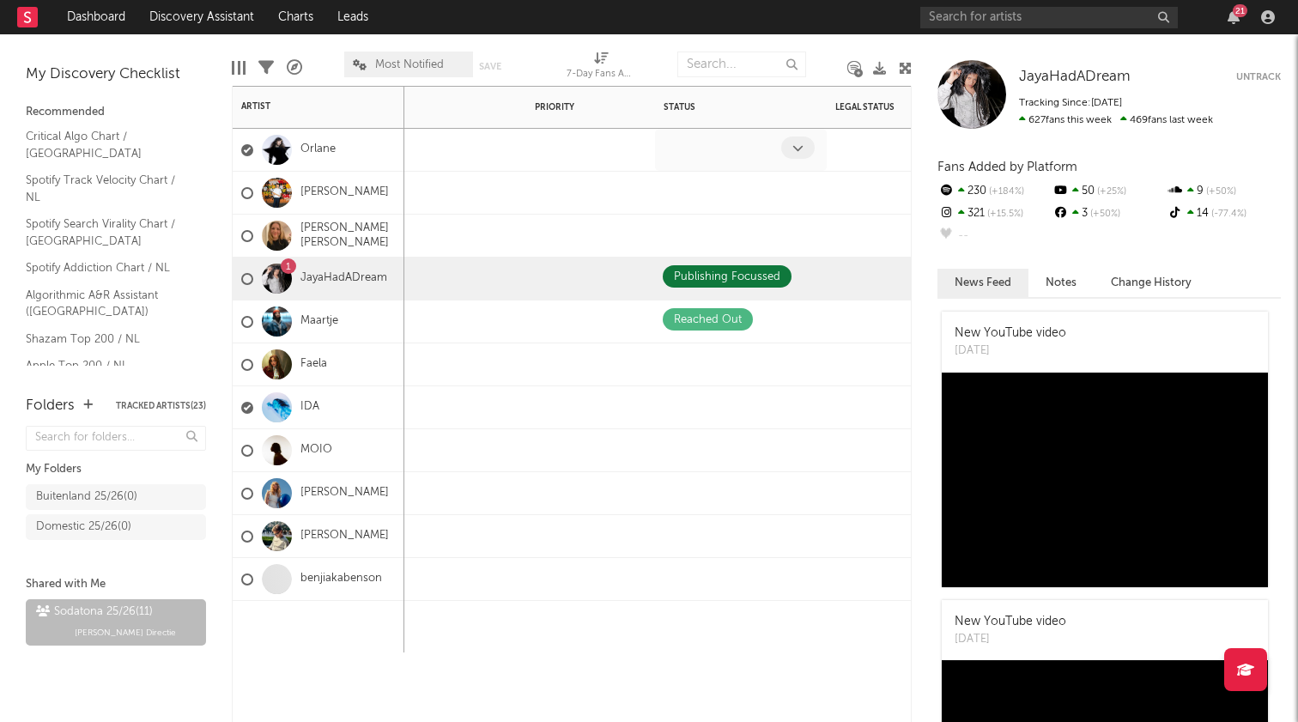
click at [798, 153] on icon at bounding box center [798, 148] width 11 height 11
click at [793, 154] on span at bounding box center [797, 148] width 33 height 22
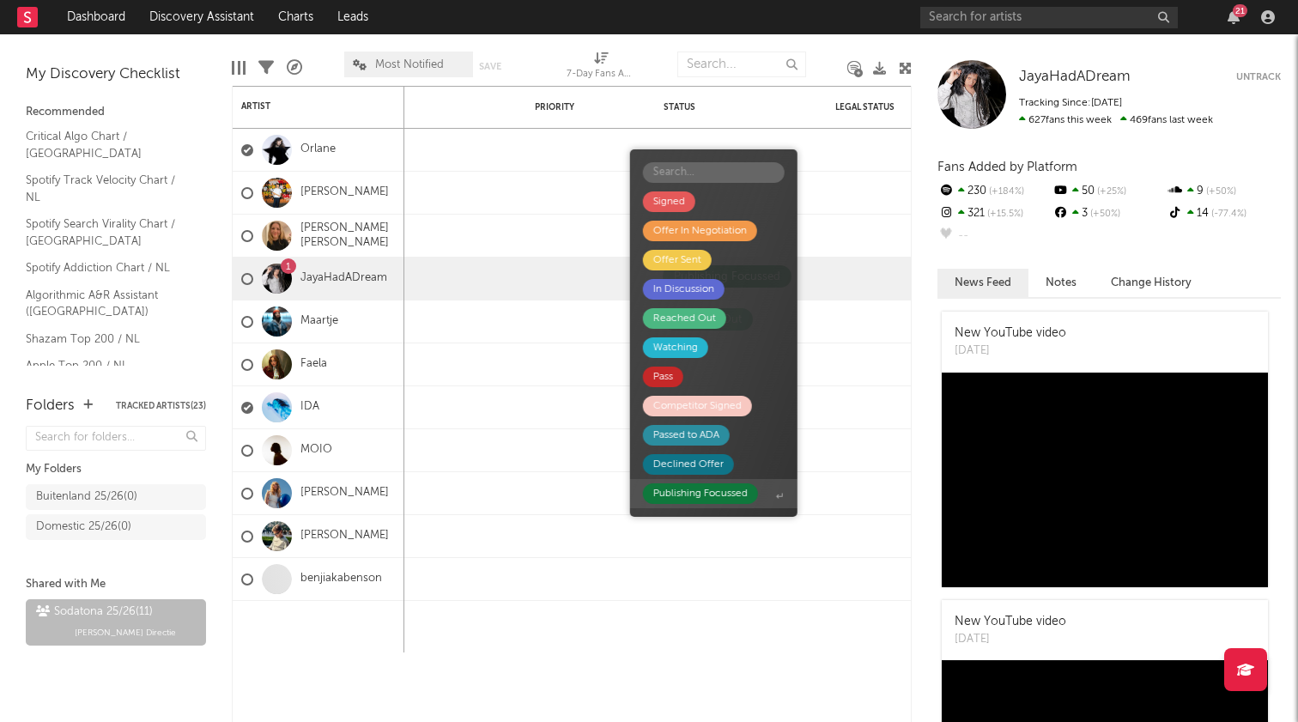
click at [711, 492] on div "Publishing Focussed" at bounding box center [700, 493] width 94 height 21
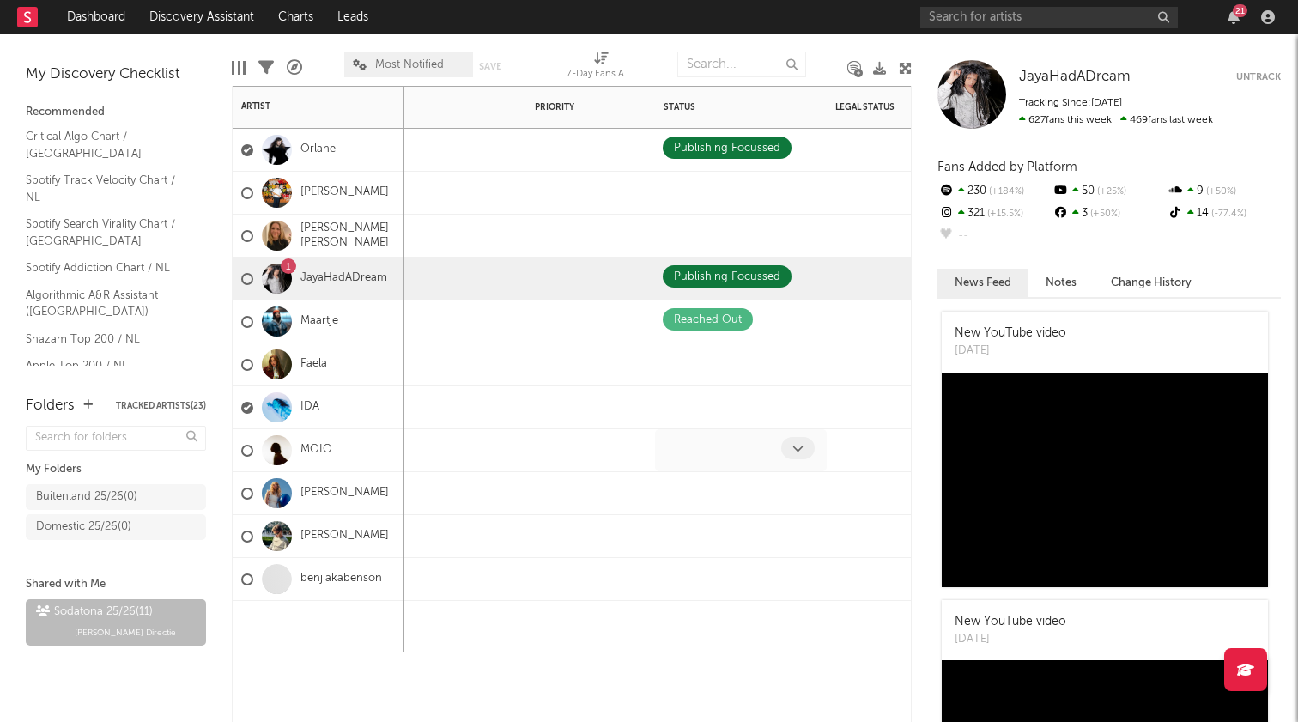
click at [787, 448] on span at bounding box center [797, 448] width 33 height 22
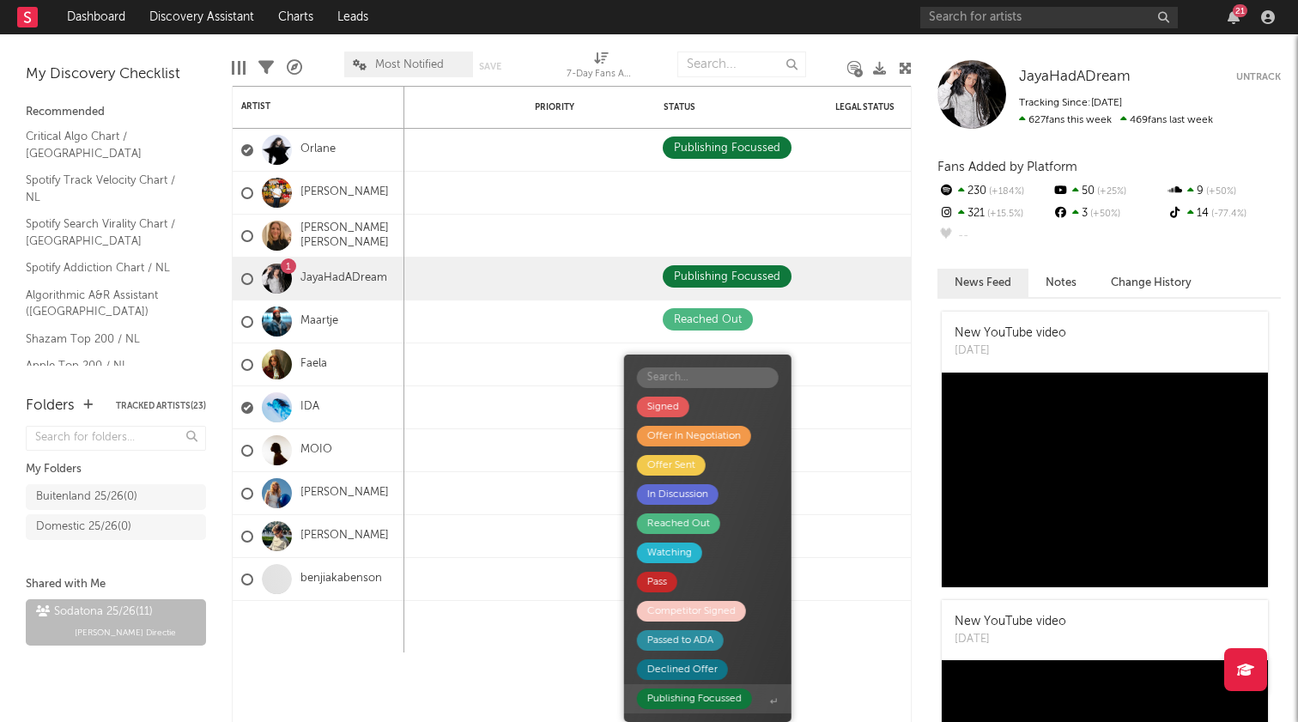
click at [718, 701] on div "Publishing Focussed" at bounding box center [694, 699] width 94 height 21
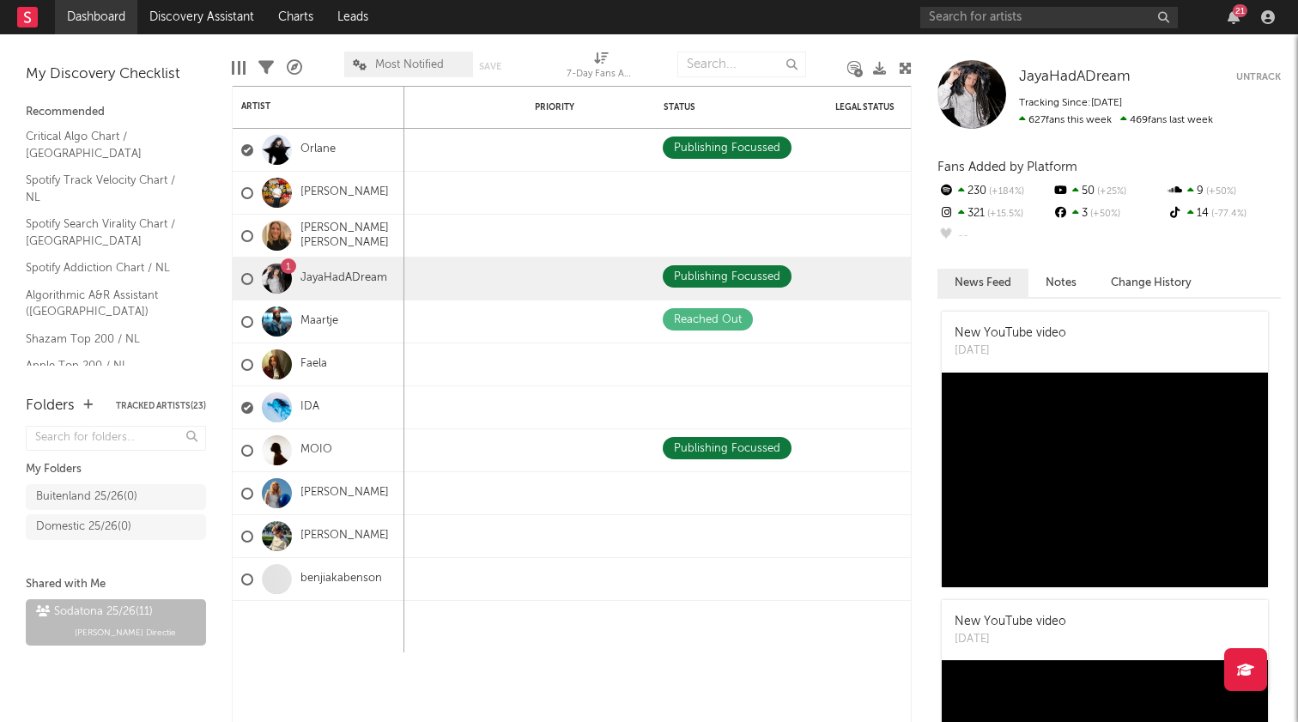
click at [100, 15] on link "Dashboard" at bounding box center [96, 17] width 82 height 34
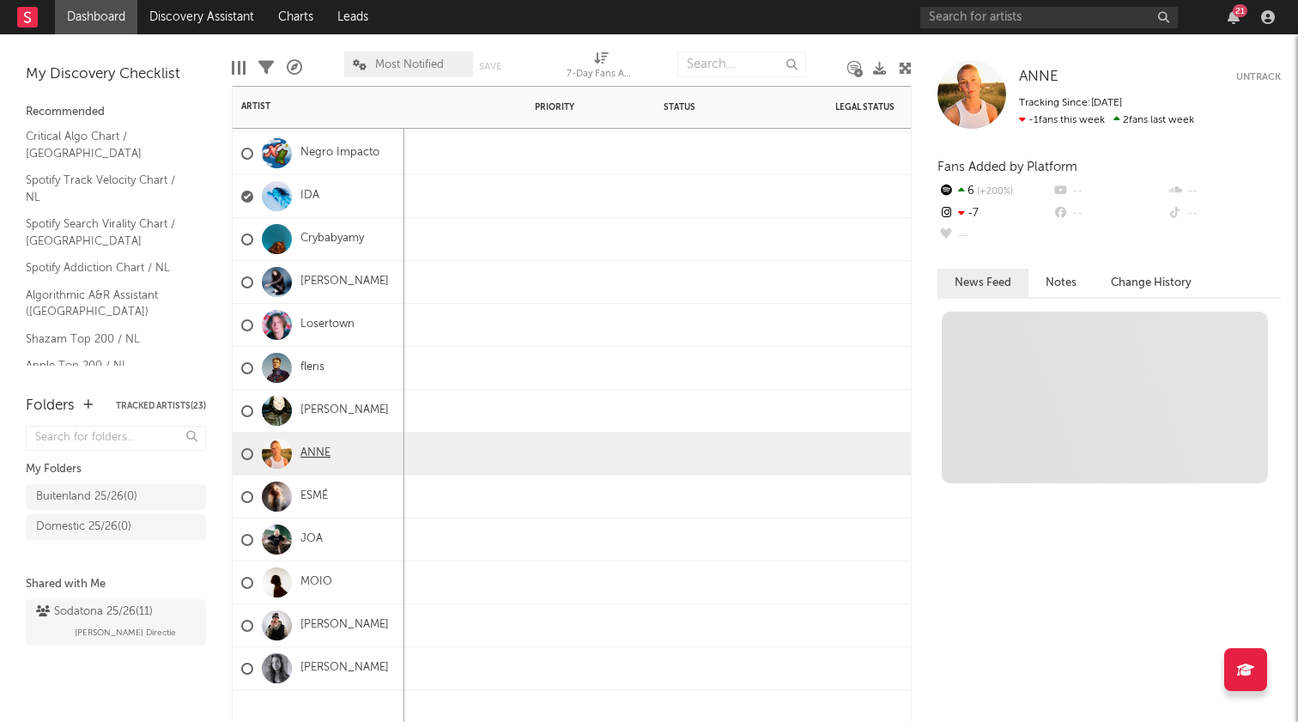
click at [316, 453] on link "ANNE" at bounding box center [316, 454] width 30 height 15
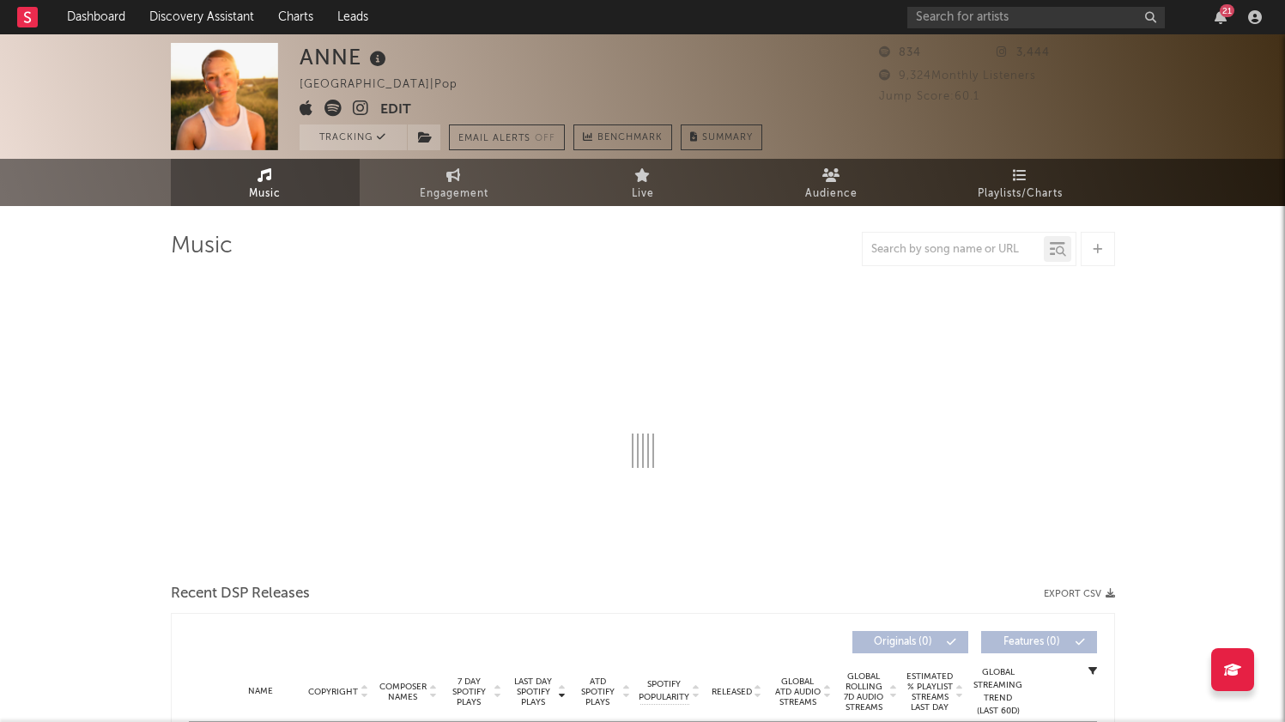
select select "1w"
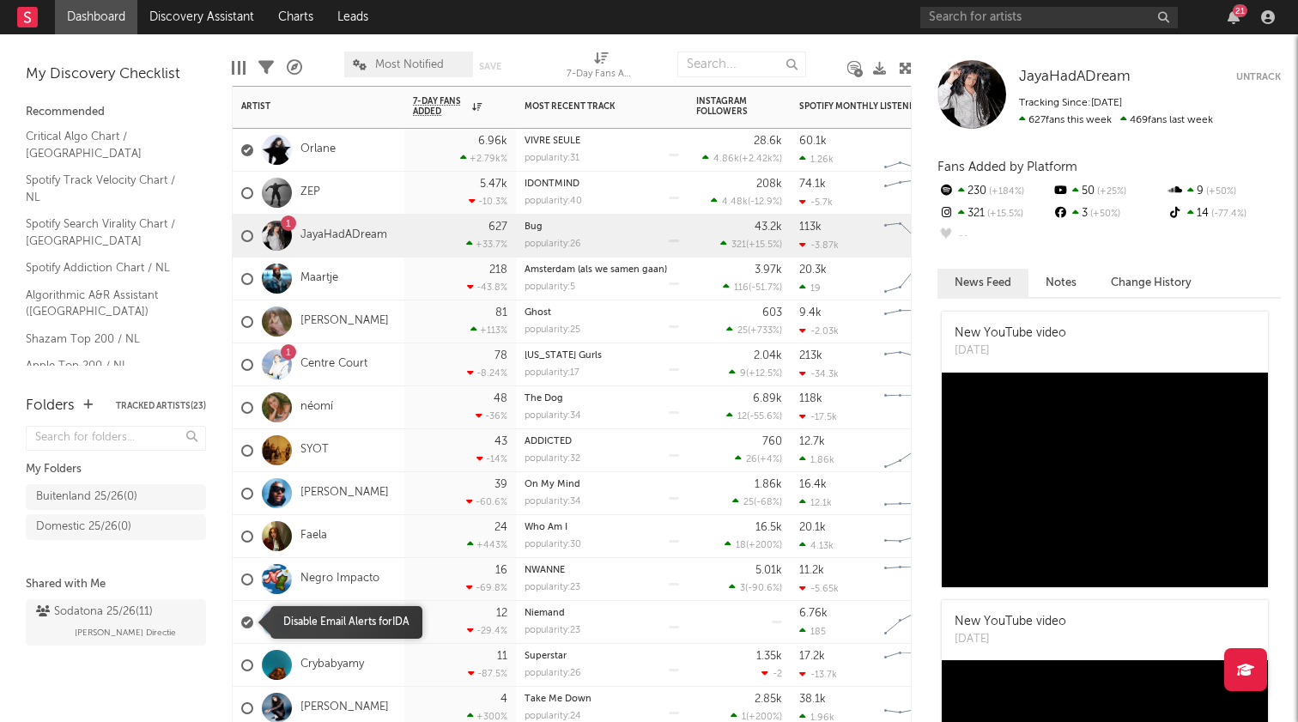
click at [246, 623] on div at bounding box center [247, 623] width 12 height 12
click at [241, 623] on input "checkbox" at bounding box center [241, 622] width 0 height 15
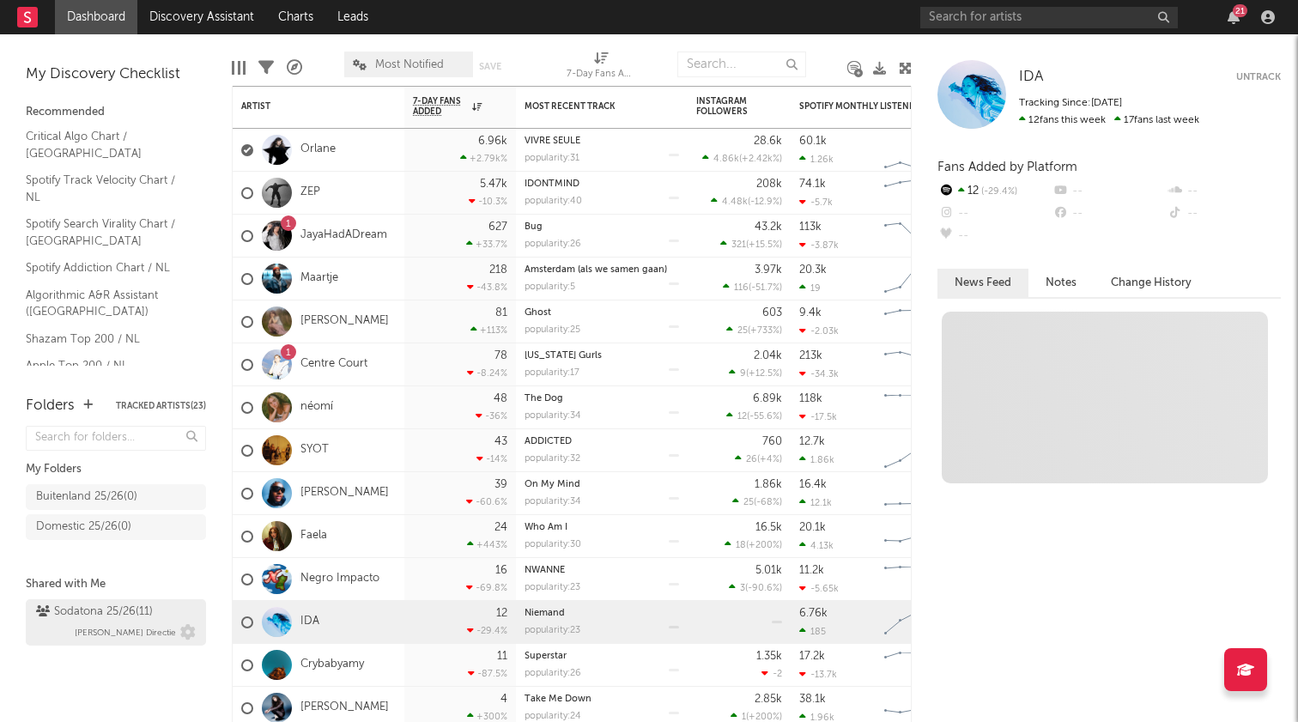
click at [76, 614] on div "Sodatona 25/26 ( 11 )" at bounding box center [94, 612] width 117 height 21
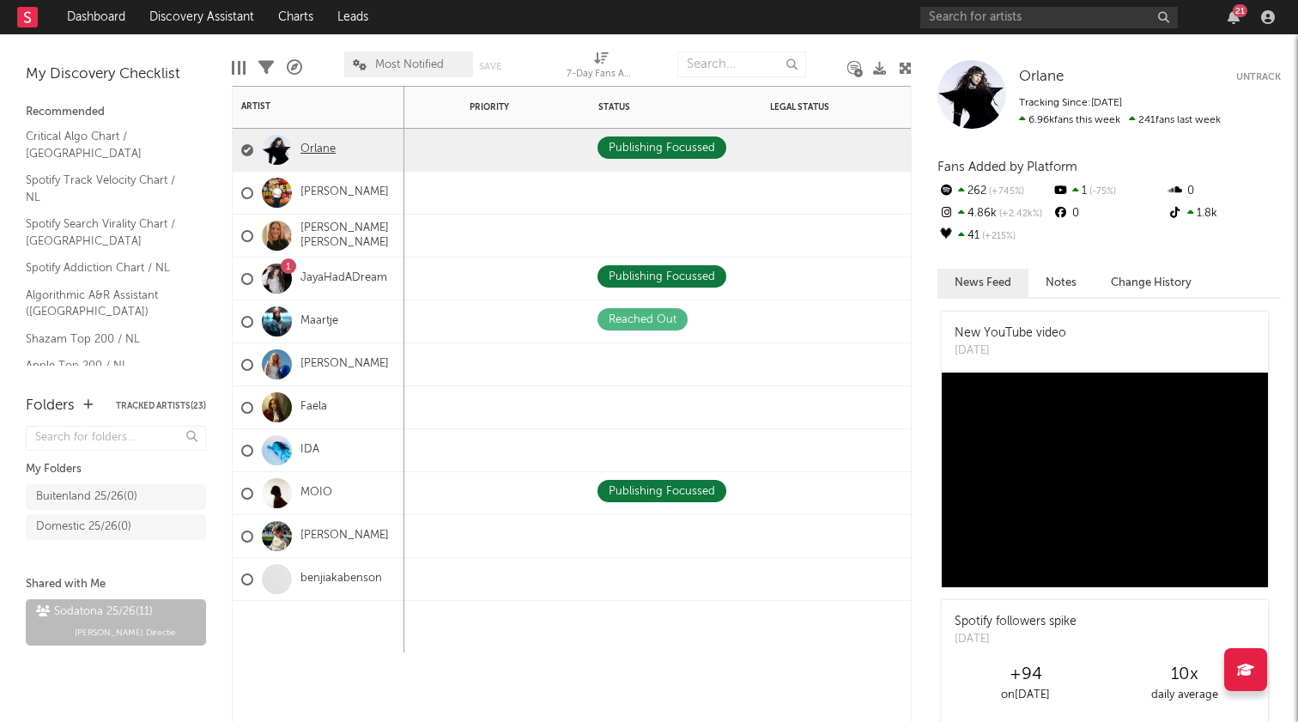
click at [318, 148] on link "Orlane" at bounding box center [318, 150] width 35 height 15
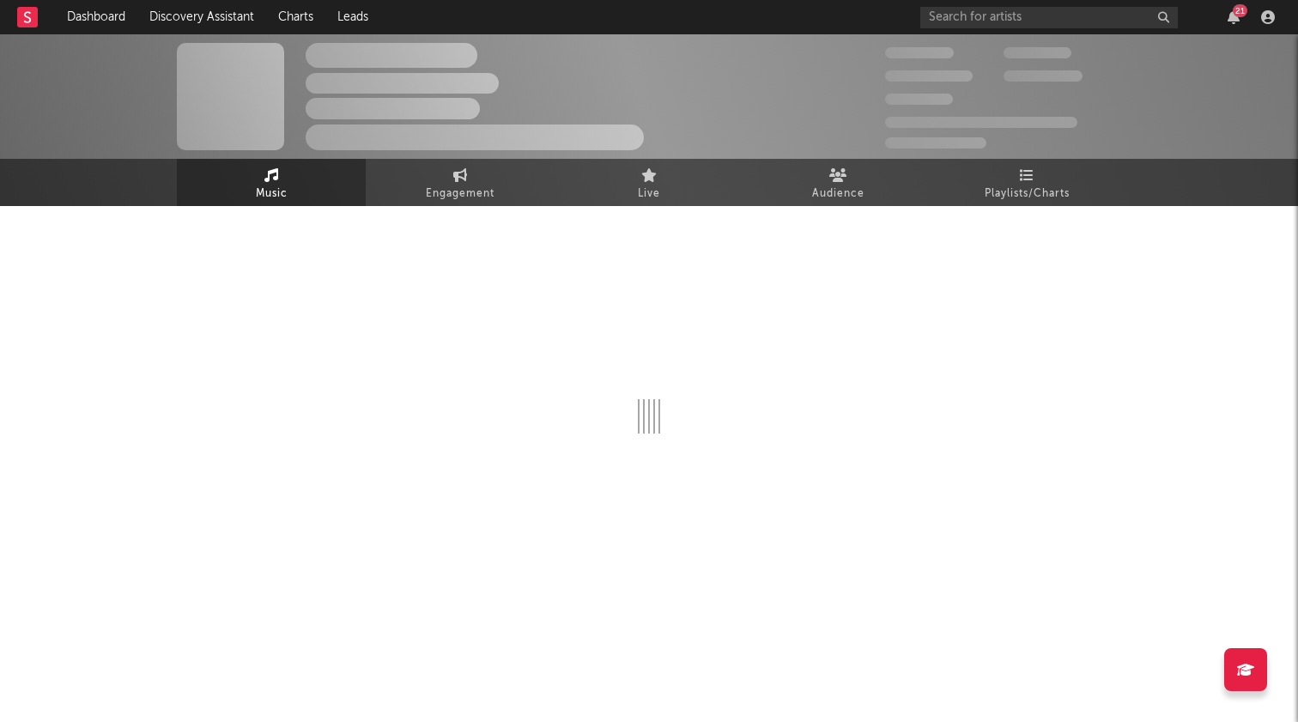
select select "1w"
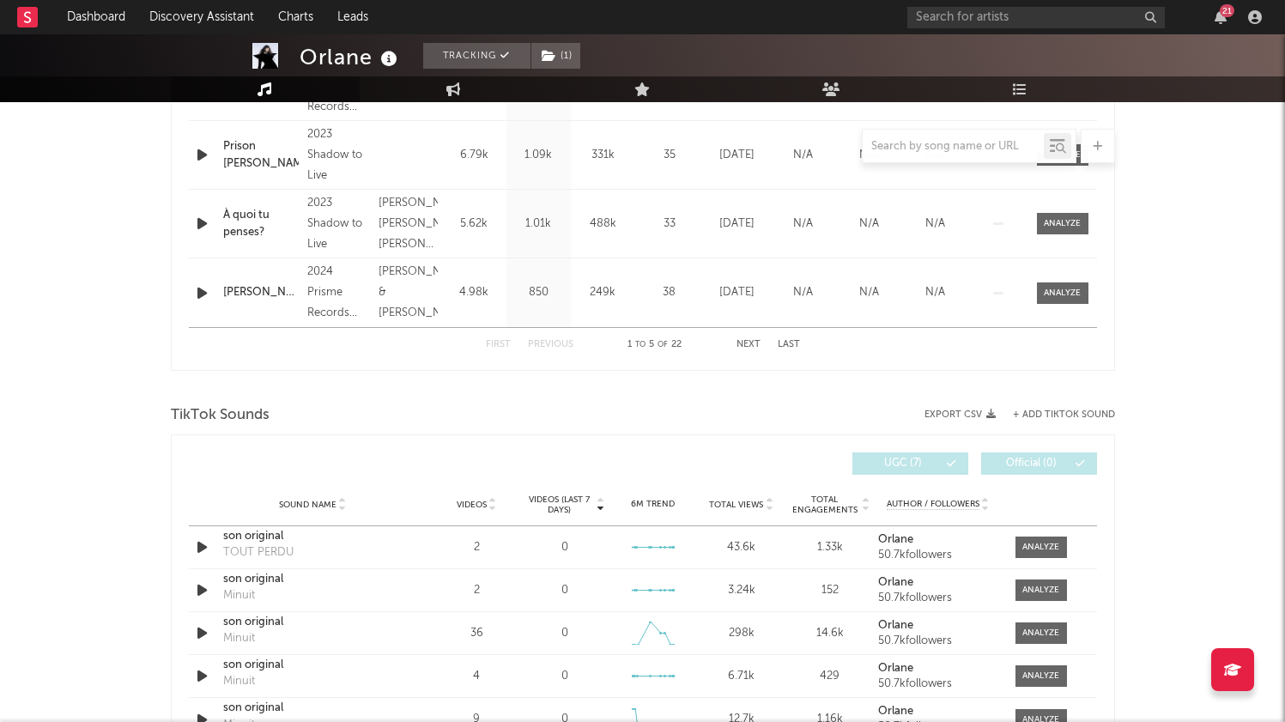
scroll to position [905, 0]
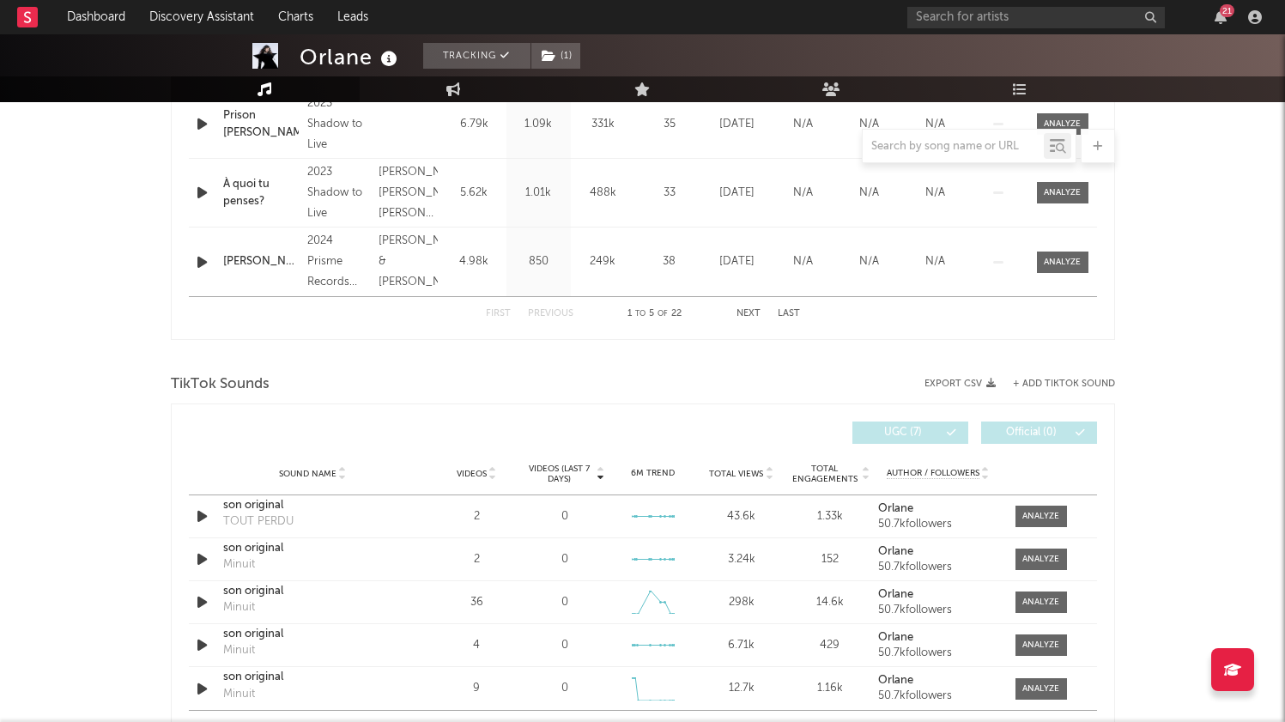
click at [111, 374] on div "Orlane Tracking ( 1 ) Belgium | French Pop Edit Tracking ( 1 ) Email Alerts On …" at bounding box center [642, 426] width 1285 height 2594
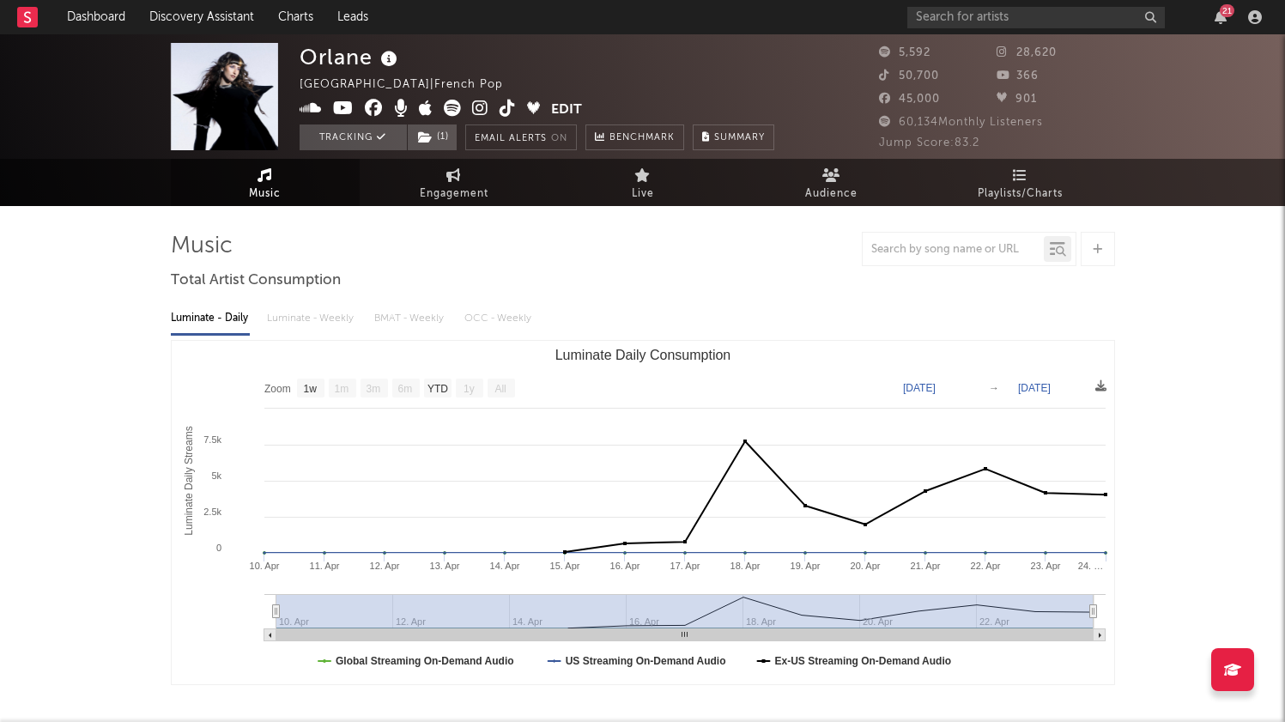
scroll to position [0, 0]
click at [1223, 23] on icon "button" at bounding box center [1221, 17] width 12 height 14
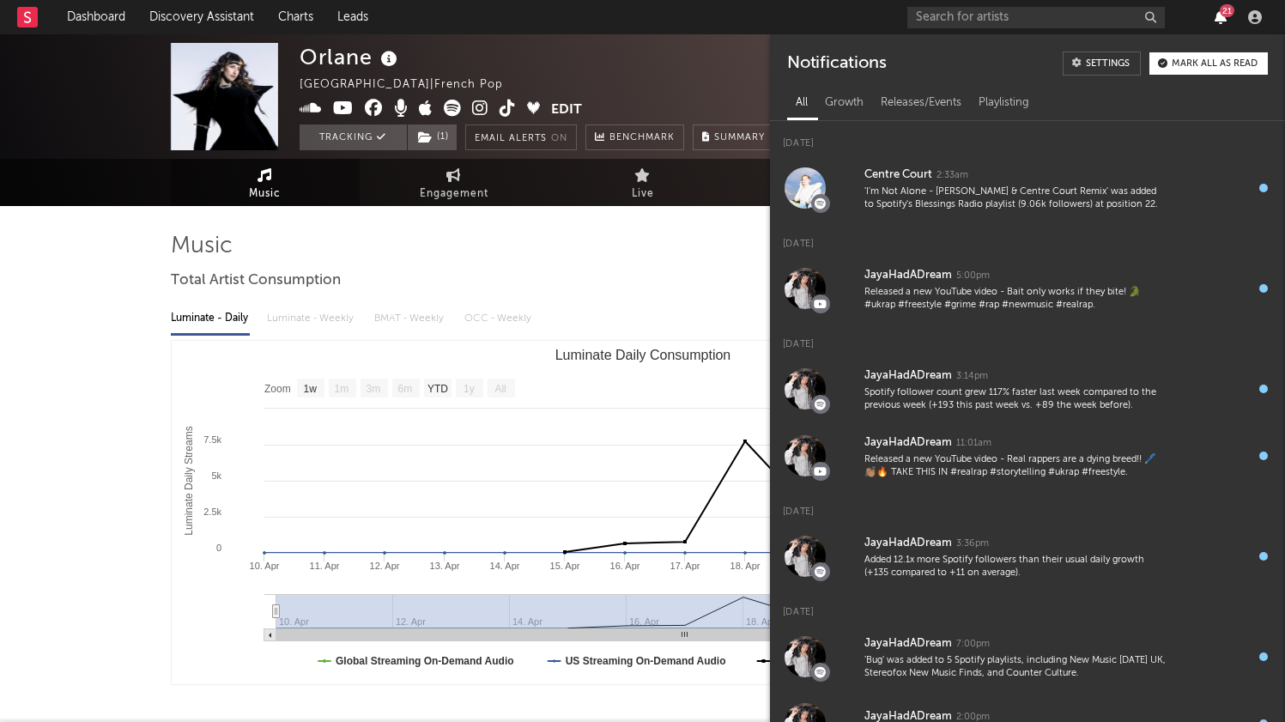
click at [1223, 23] on icon "button" at bounding box center [1221, 17] width 12 height 14
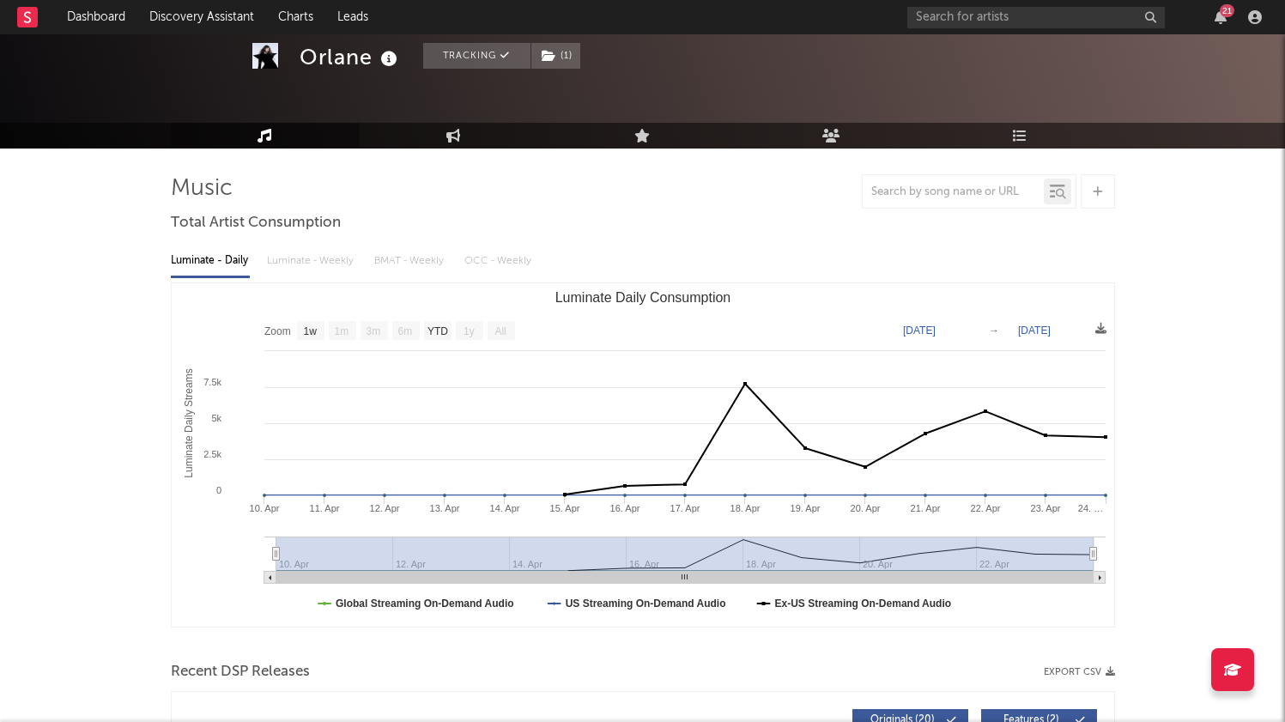
scroll to position [57, 0]
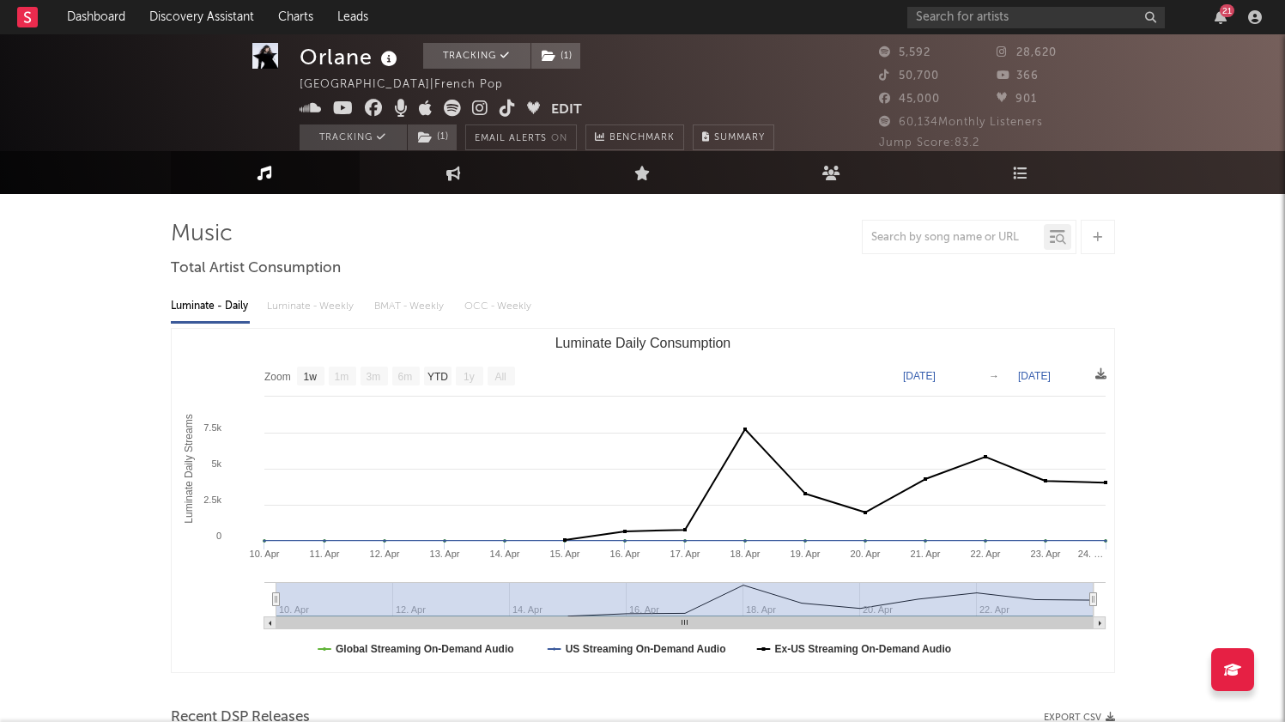
scroll to position [9, 0]
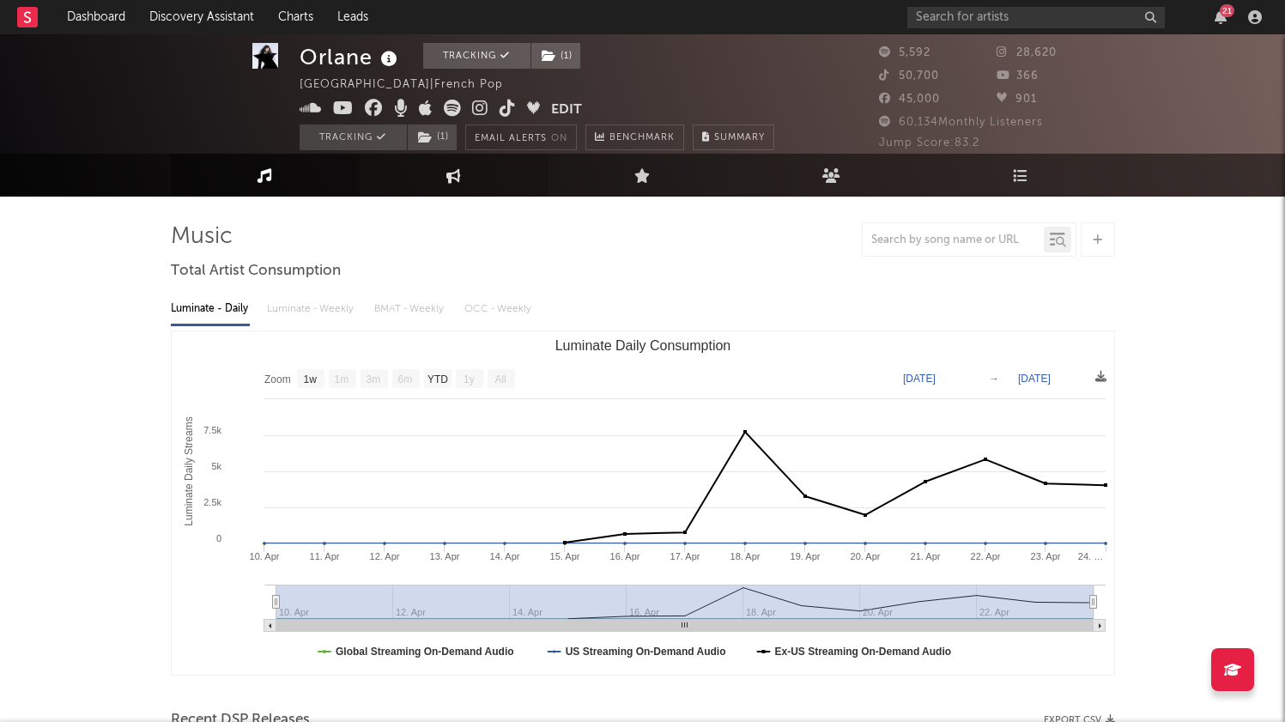
click at [449, 182] on icon at bounding box center [454, 174] width 15 height 15
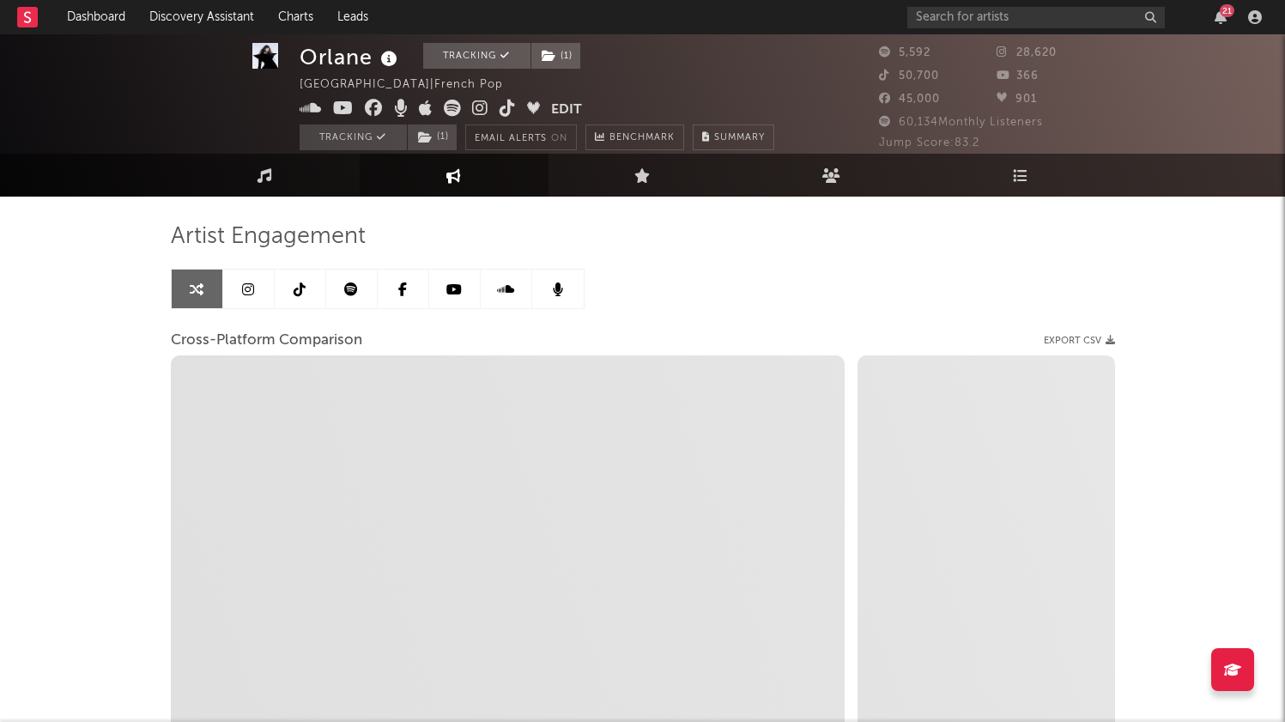
select select "1w"
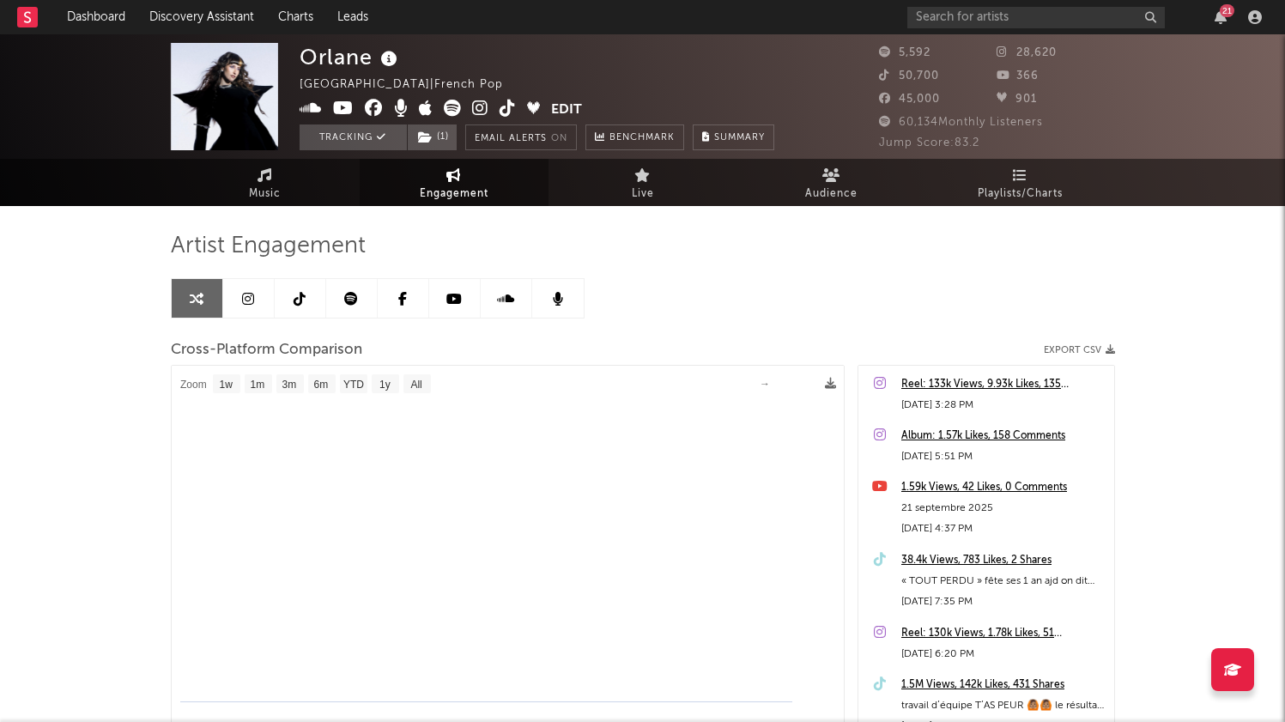
select select "1m"
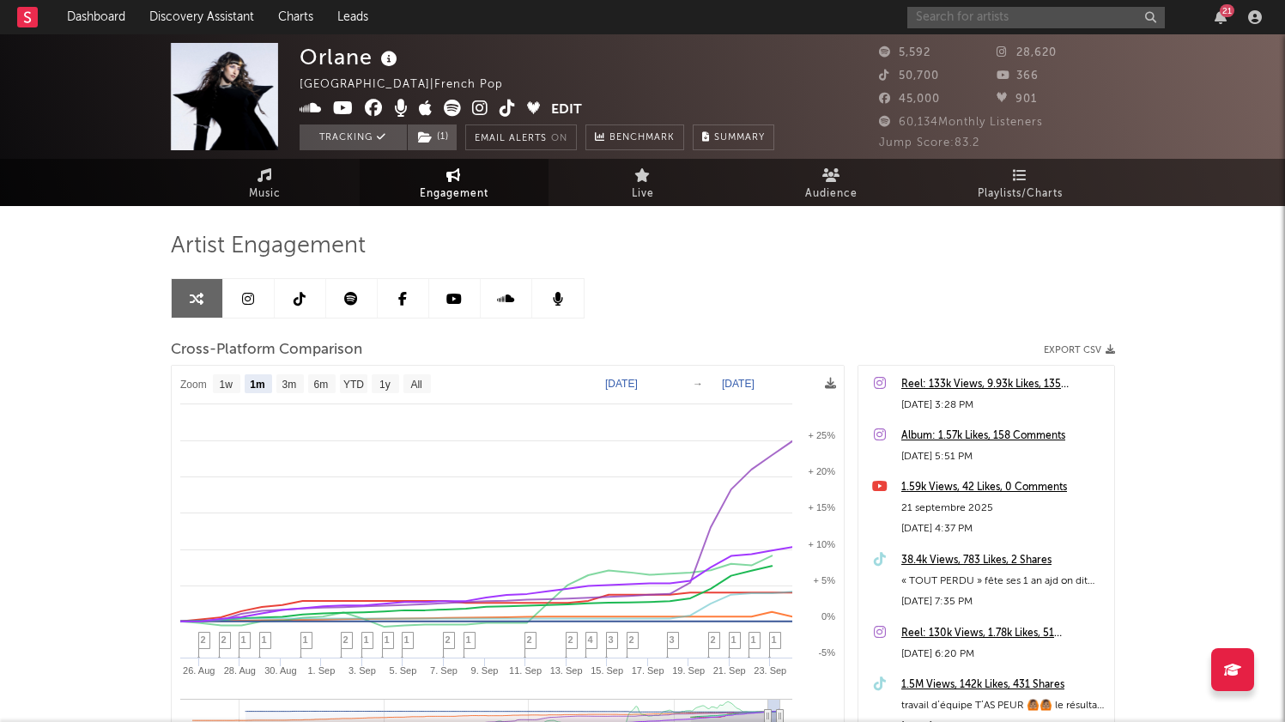
click at [966, 15] on input "text" at bounding box center [1037, 17] width 258 height 21
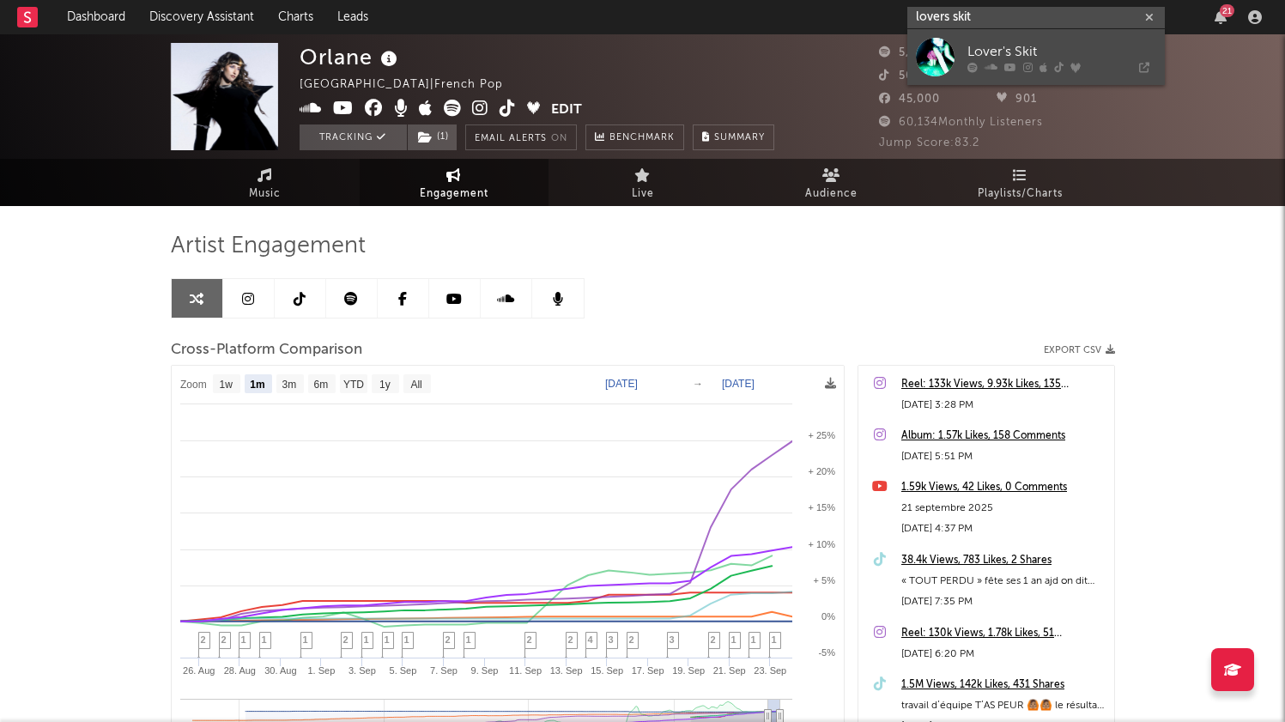
type input "lovers skit"
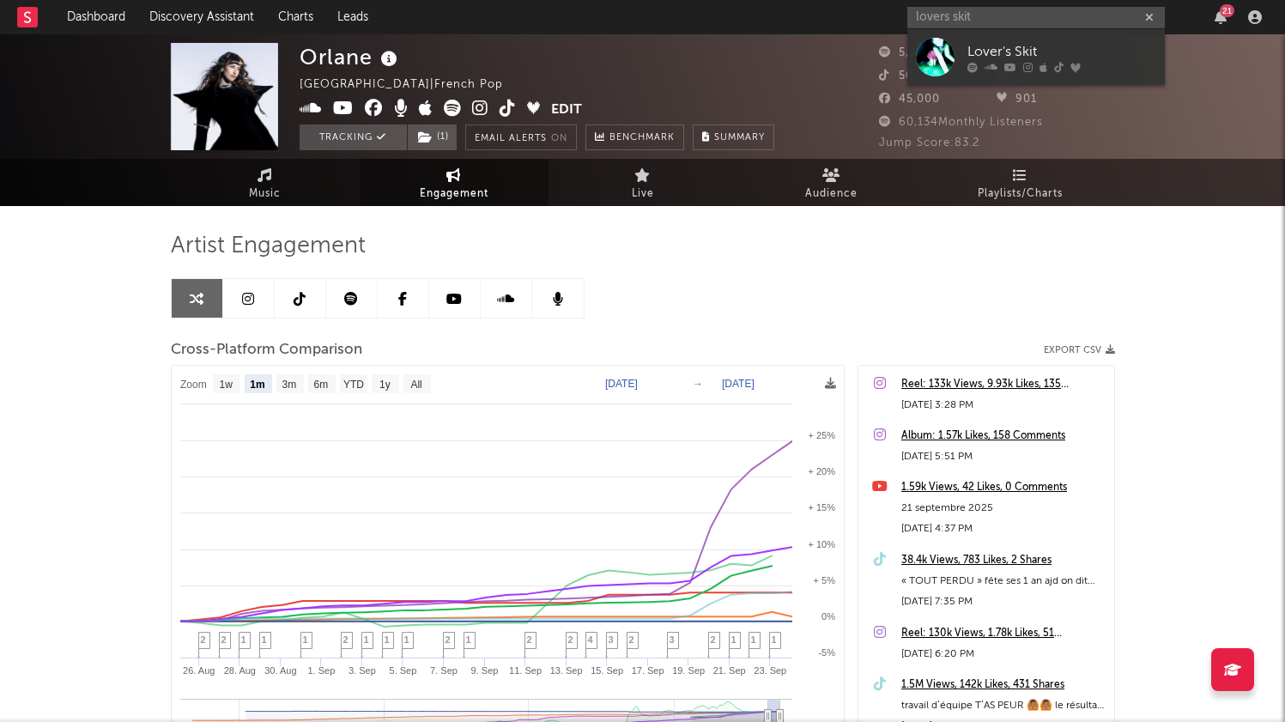
click at [997, 53] on div "Lover's Skit" at bounding box center [1062, 51] width 189 height 21
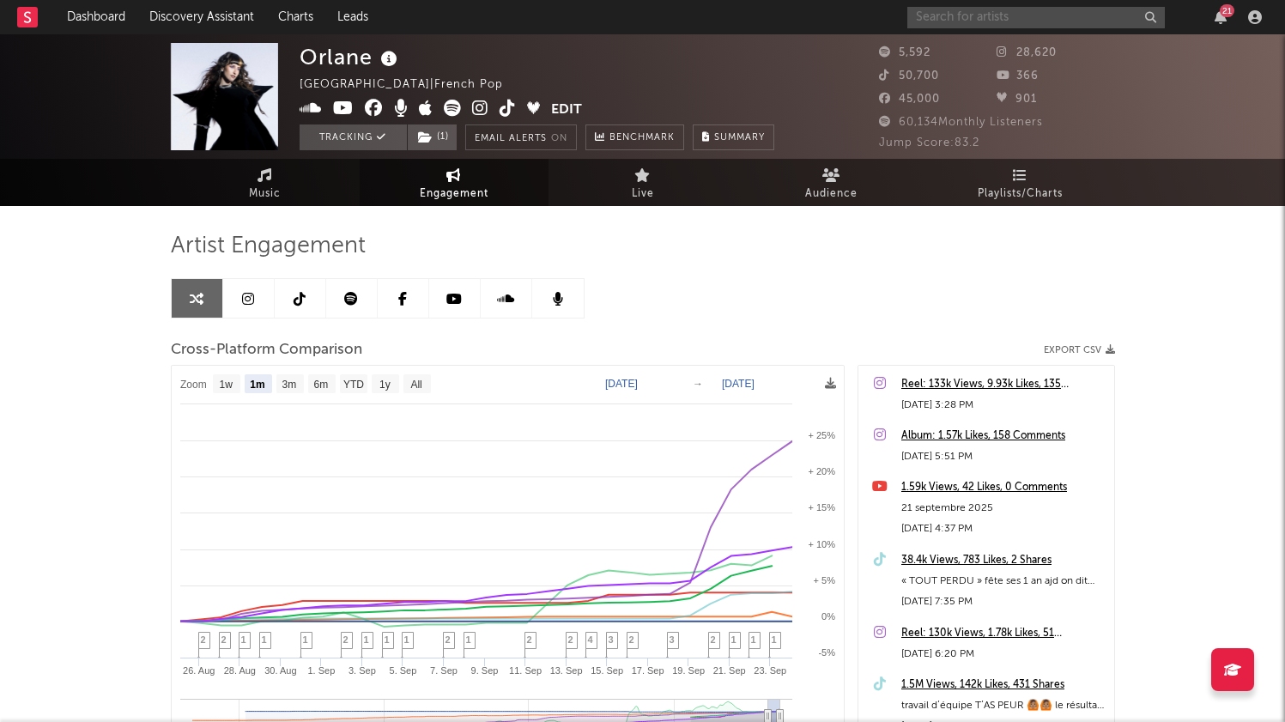
click at [1027, 16] on input "text" at bounding box center [1037, 17] width 258 height 21
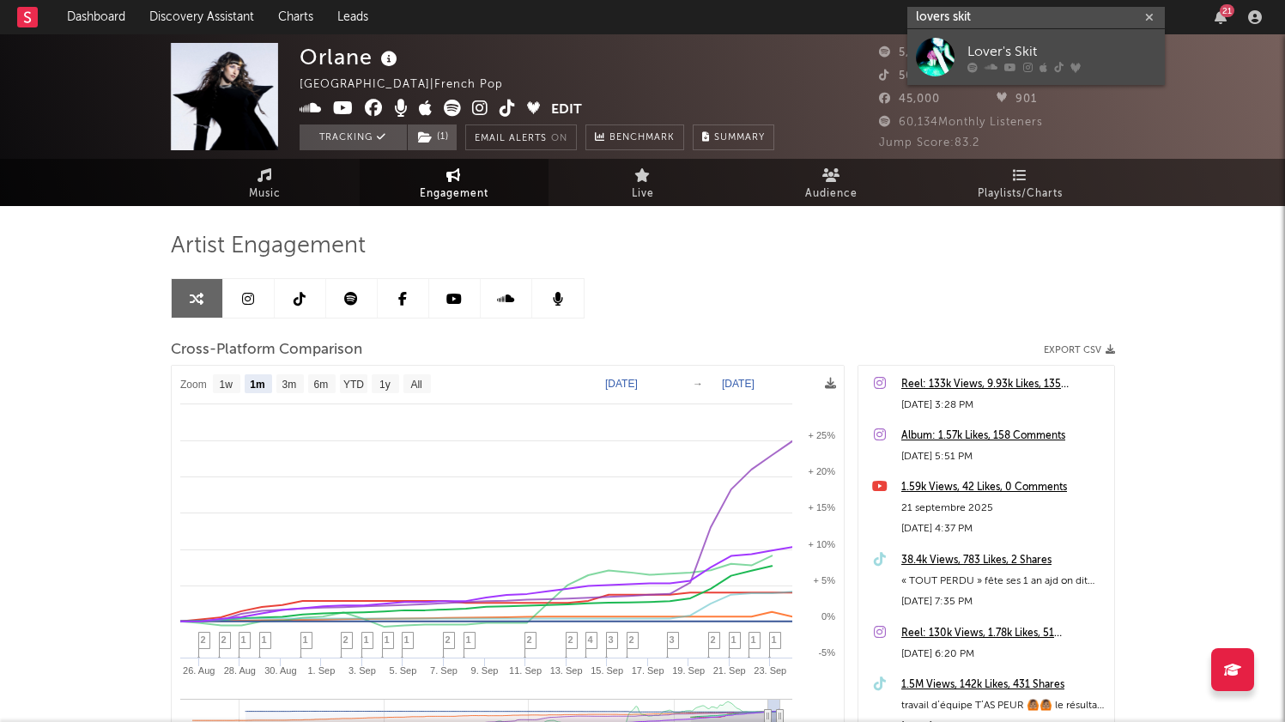
type input "lovers skit"
click at [976, 48] on div "Lover's Skit" at bounding box center [1062, 51] width 189 height 21
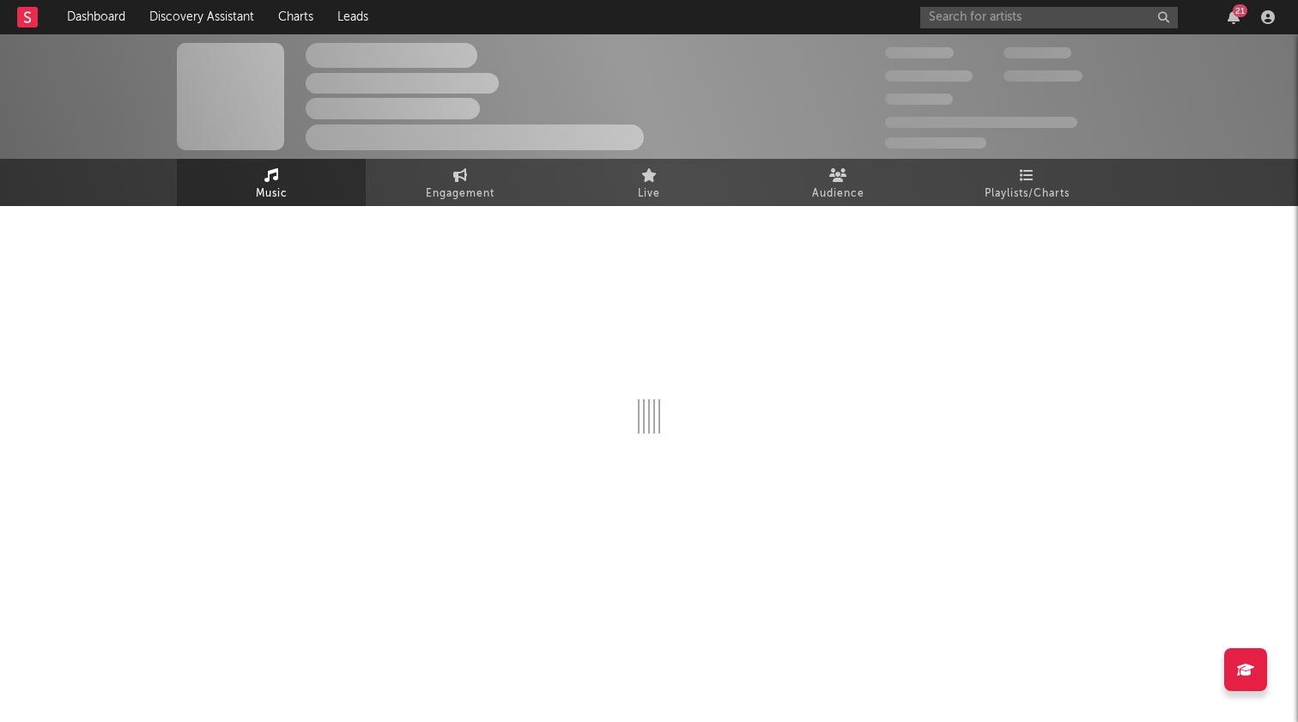
select select "6m"
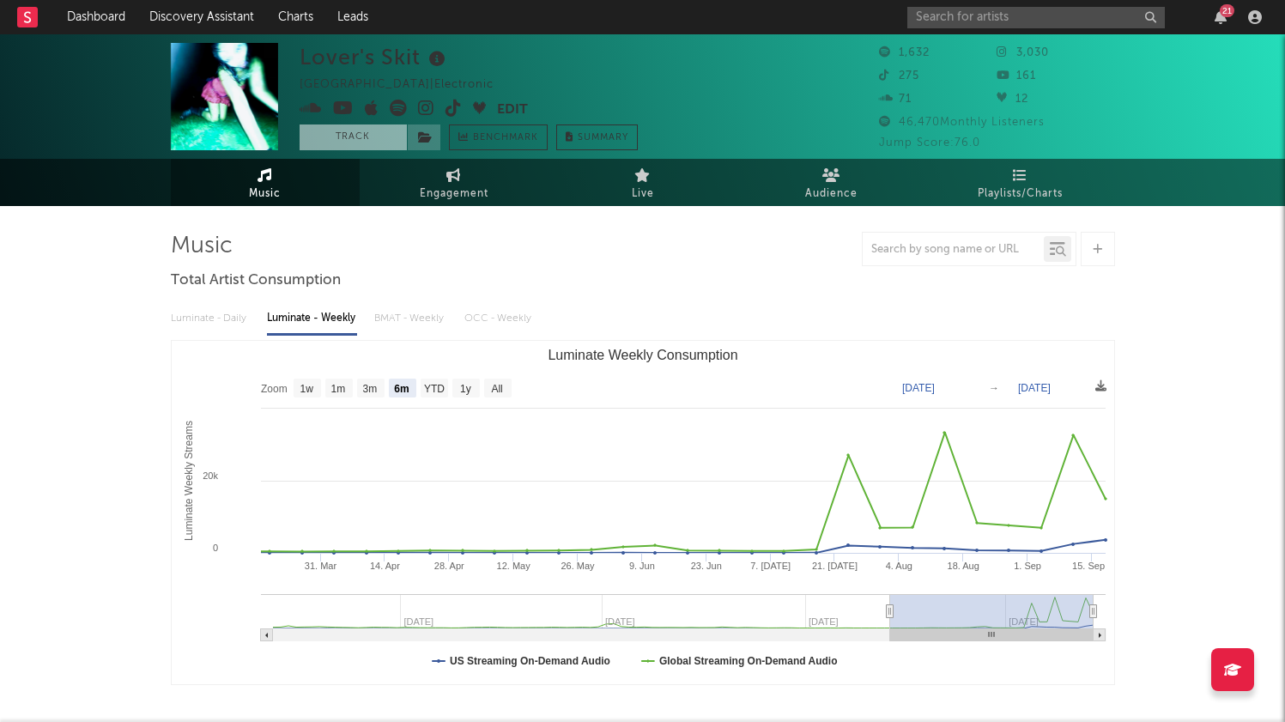
click at [349, 139] on button "Track" at bounding box center [353, 138] width 107 height 26
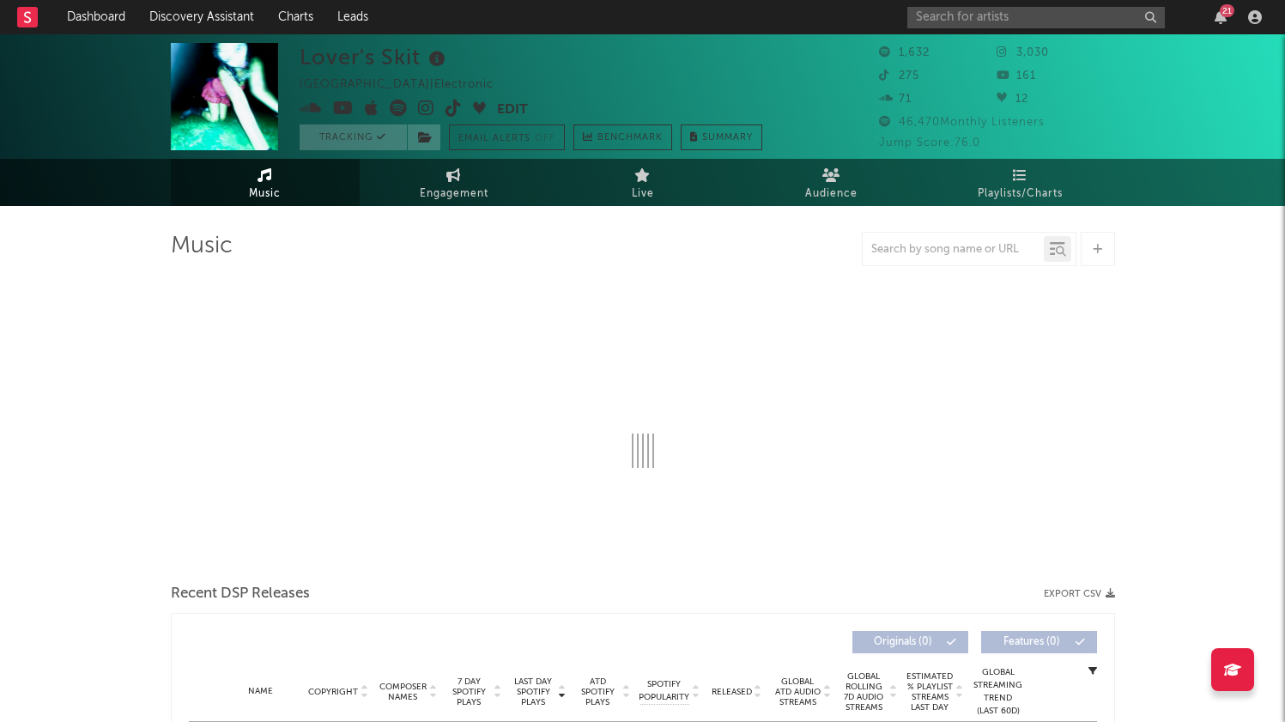
select select "6m"
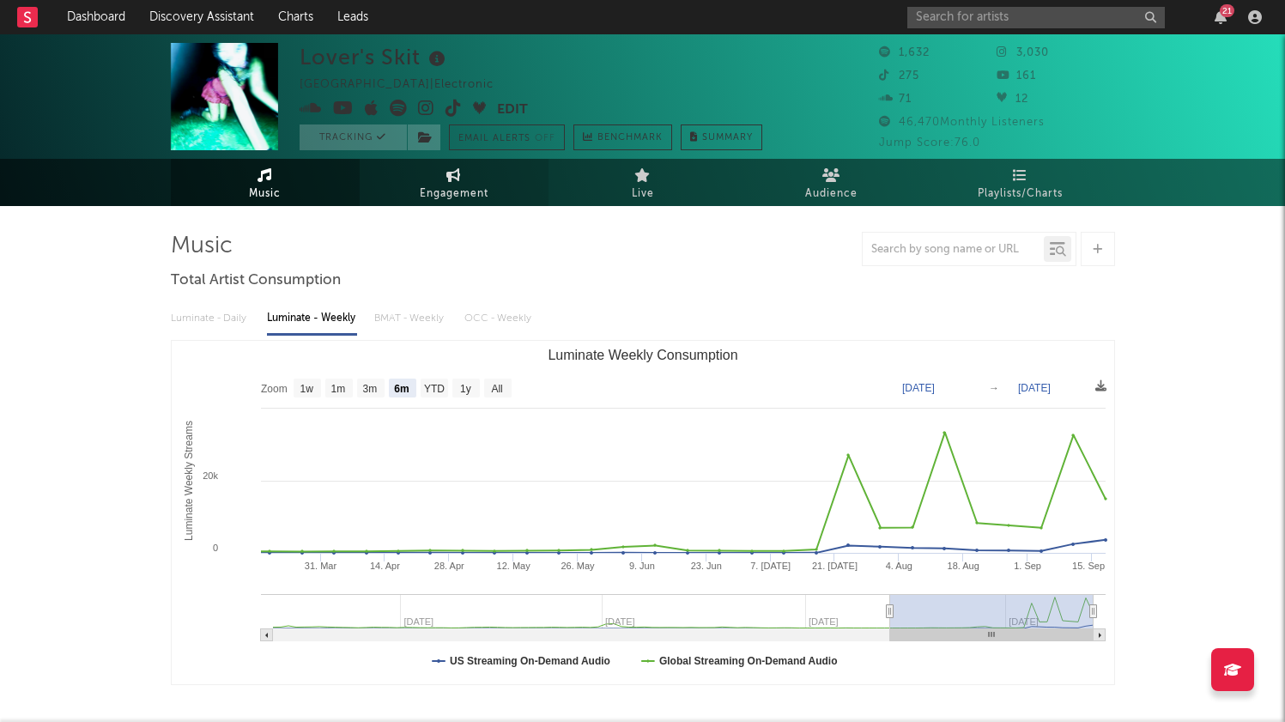
click at [439, 186] on span "Engagement" at bounding box center [454, 194] width 69 height 21
select select "1w"
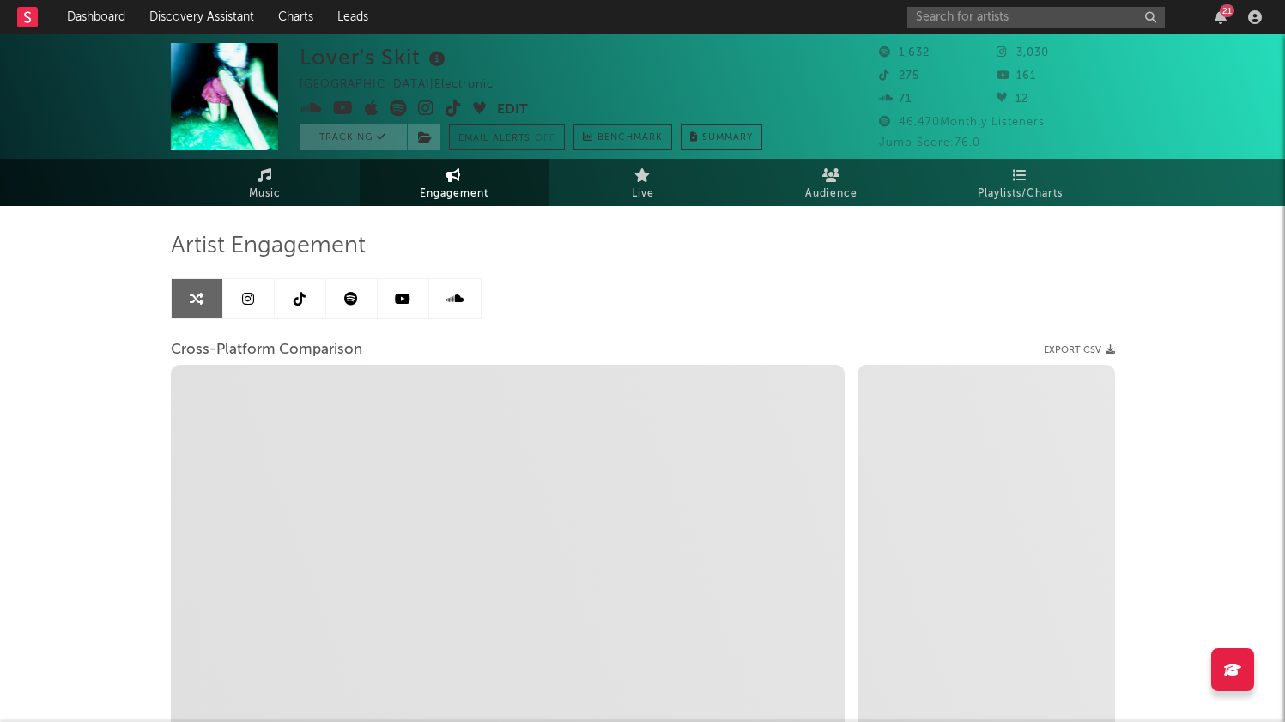
select select "1m"
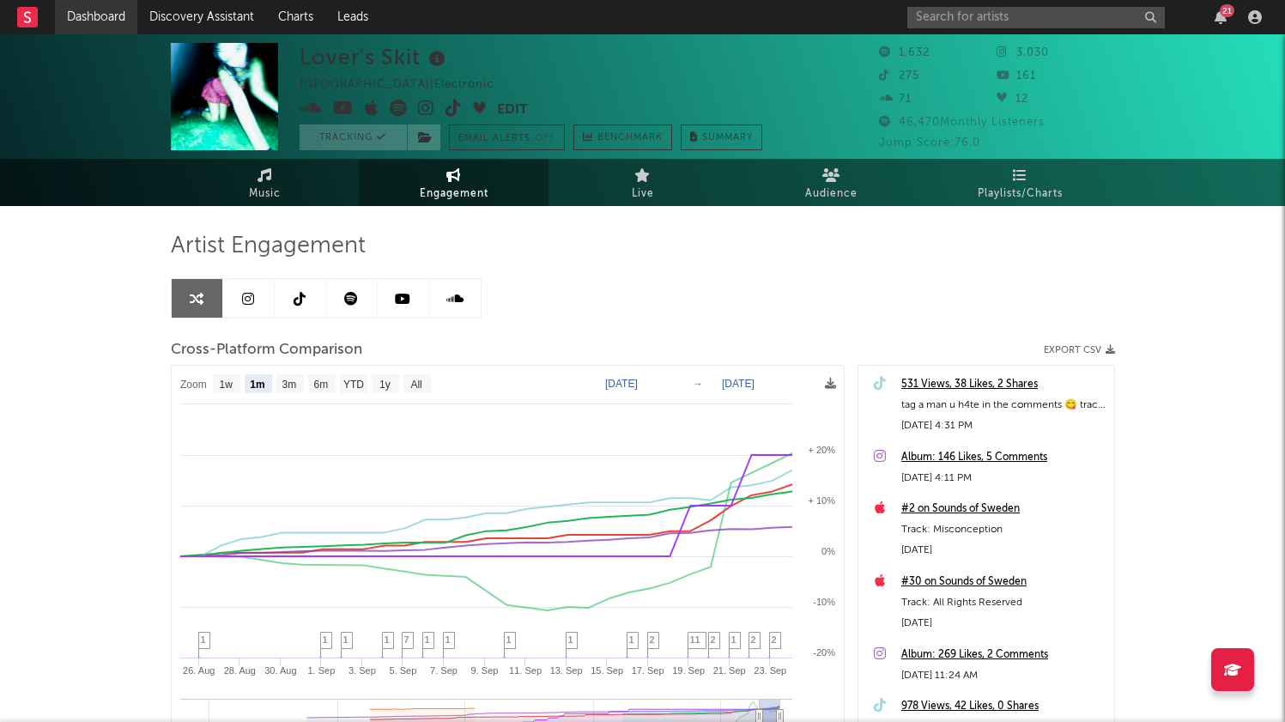
click at [109, 18] on link "Dashboard" at bounding box center [96, 17] width 82 height 34
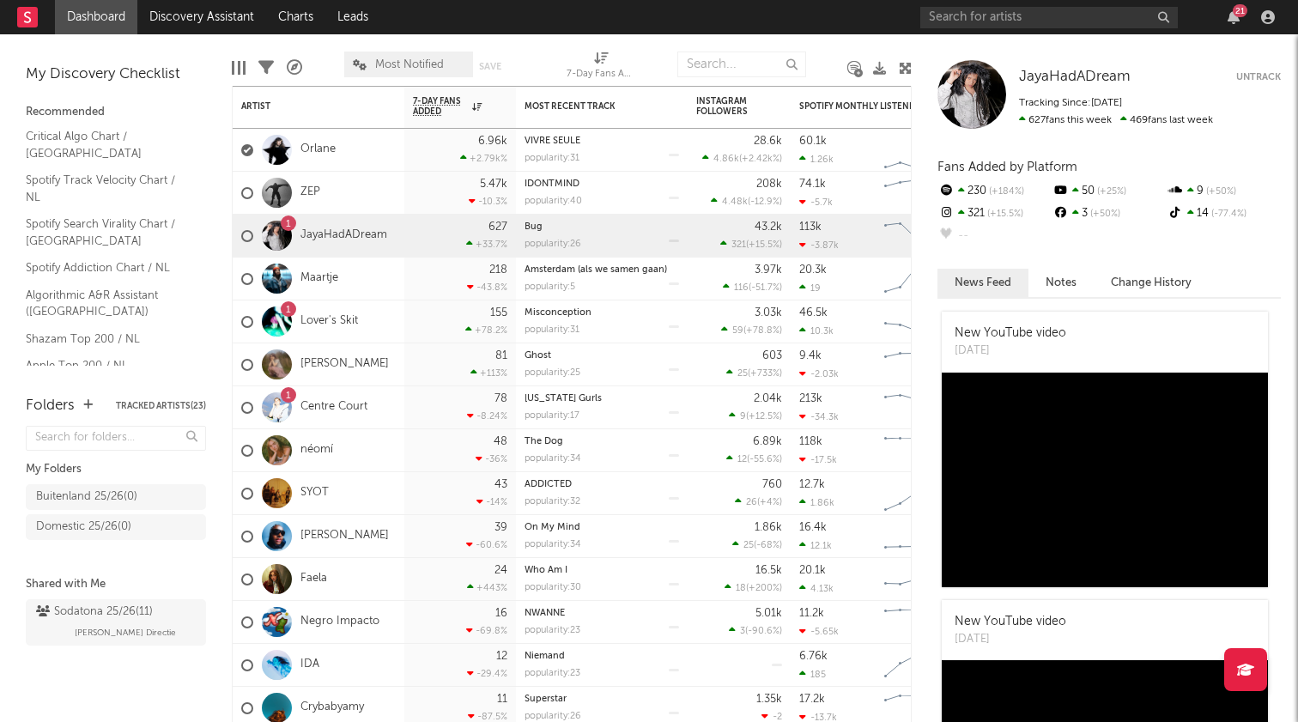
click at [215, 158] on div "Bookmarks and Folders" at bounding box center [219, 208] width 21 height 138
click at [111, 603] on div "Sodatona 25/26 ( 11 )" at bounding box center [94, 612] width 117 height 21
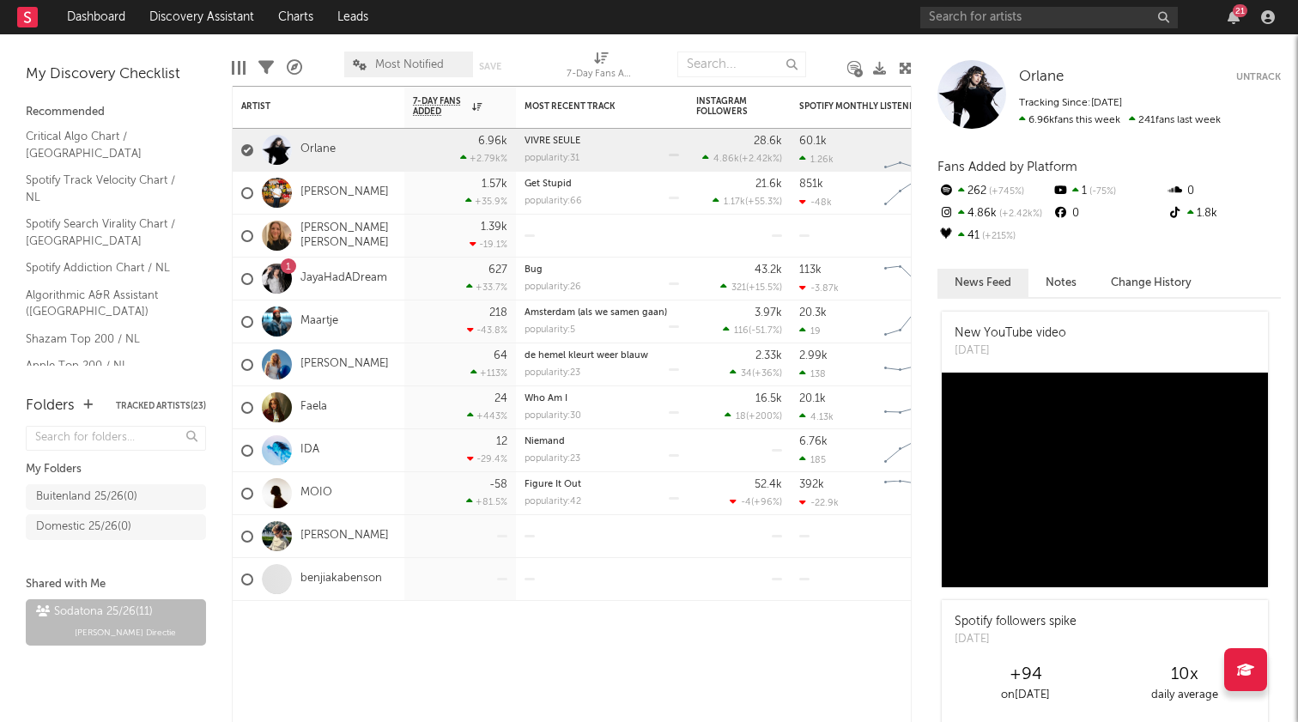
click at [891, 40] on div "Edit Columns Filters A&R Pipeline Most Notified Save Save as 7-Day Fans Added (…" at bounding box center [572, 60] width 680 height 52
click at [548, 644] on div at bounding box center [602, 627] width 172 height 52
click at [1238, 20] on icon "button" at bounding box center [1234, 17] width 12 height 14
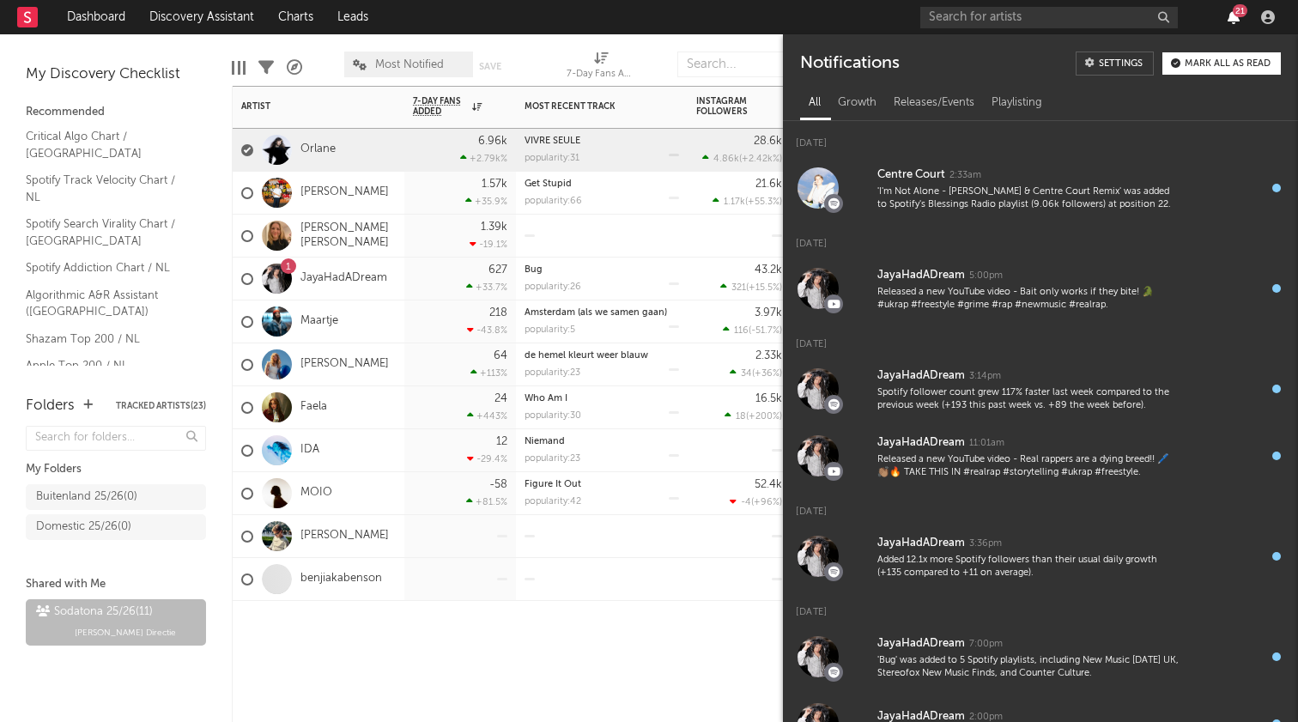
click at [1230, 19] on icon "button" at bounding box center [1234, 17] width 12 height 14
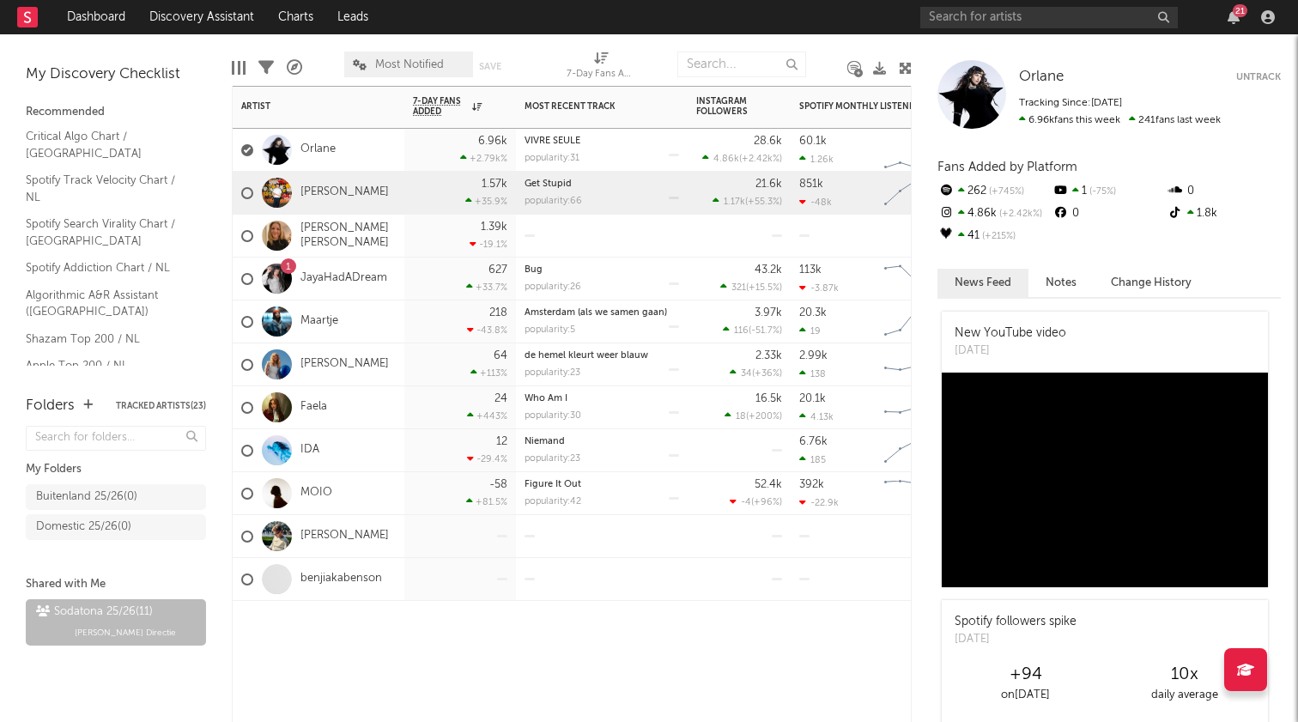
click at [394, 183] on div "Julian Fijma" at bounding box center [319, 193] width 172 height 43
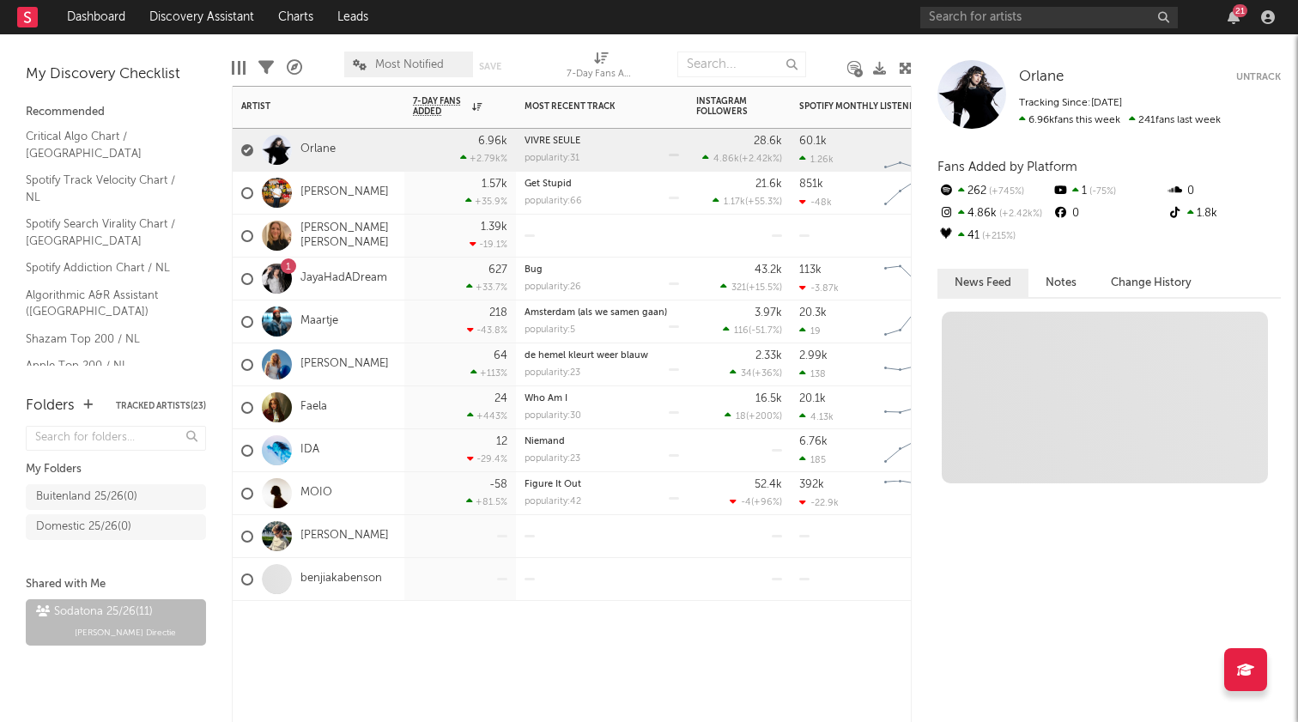
click at [380, 157] on div "Orlane" at bounding box center [319, 150] width 172 height 43
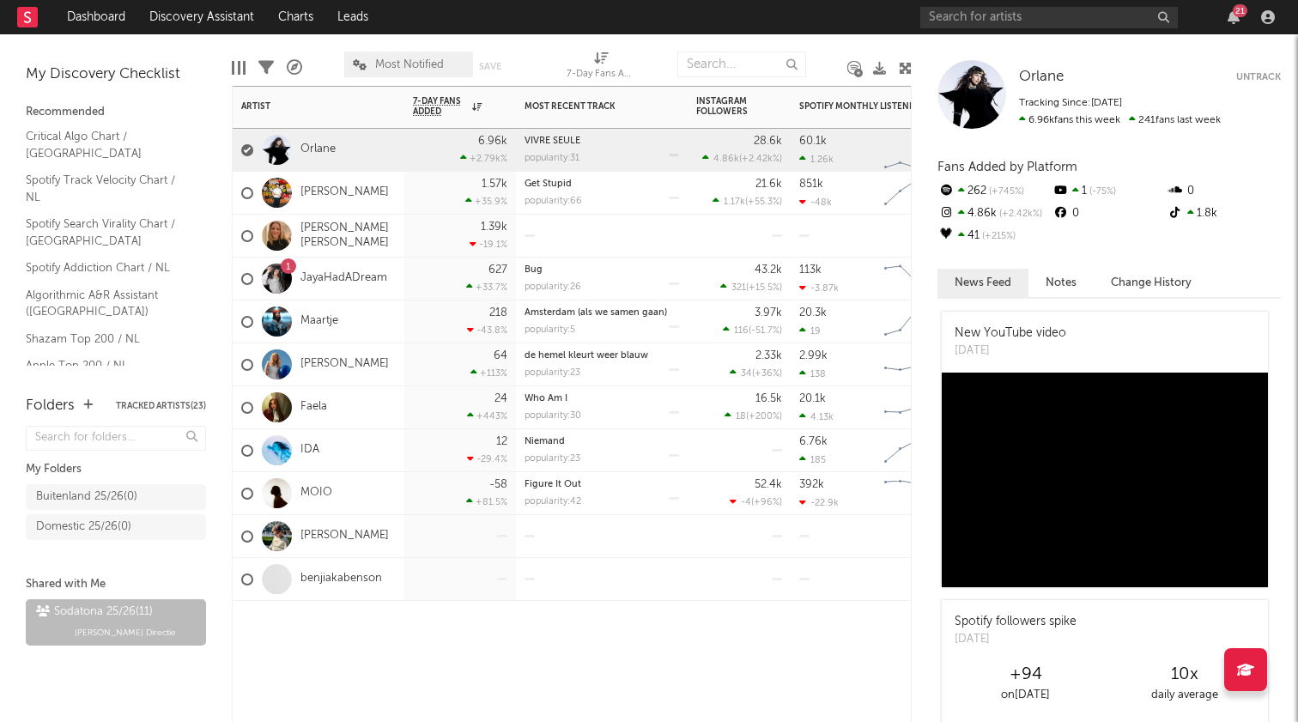
click at [375, 154] on div "Orlane" at bounding box center [319, 150] width 172 height 43
click at [249, 153] on div at bounding box center [247, 150] width 12 height 12
click at [241, 153] on input "checkbox" at bounding box center [241, 150] width 0 height 15
click at [402, 629] on div at bounding box center [319, 627] width 172 height 52
click at [315, 41] on div "Edit Columns Filters A&R Pipeline Most Notified Save Save as 7-Day Fans Added (…" at bounding box center [572, 60] width 680 height 52
